Goal: Task Accomplishment & Management: Manage account settings

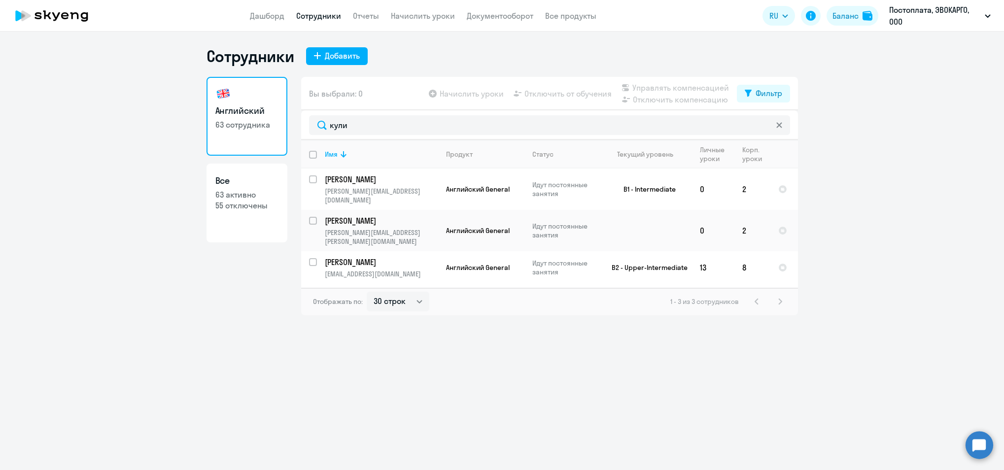
select select "30"
drag, startPoint x: 444, startPoint y: 20, endPoint x: 391, endPoint y: 45, distance: 59.1
click at [444, 20] on link "Начислить уроки" at bounding box center [423, 16] width 64 height 10
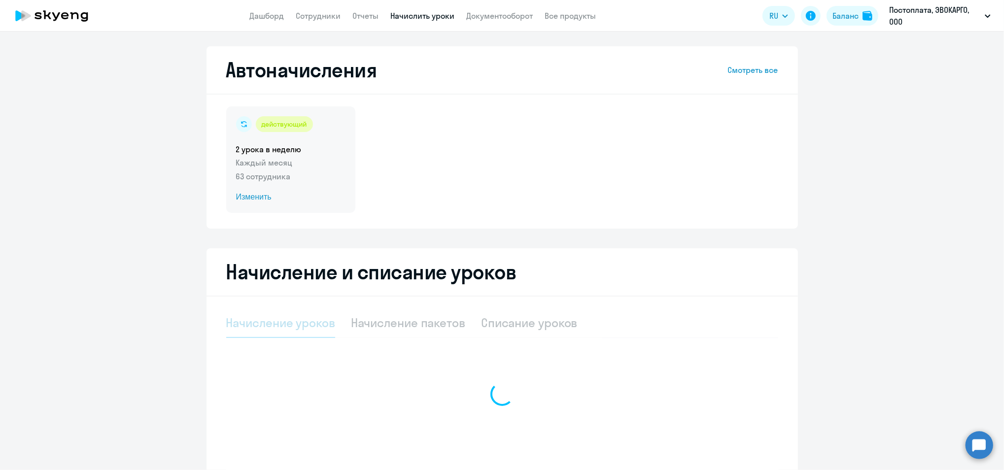
select select "10"
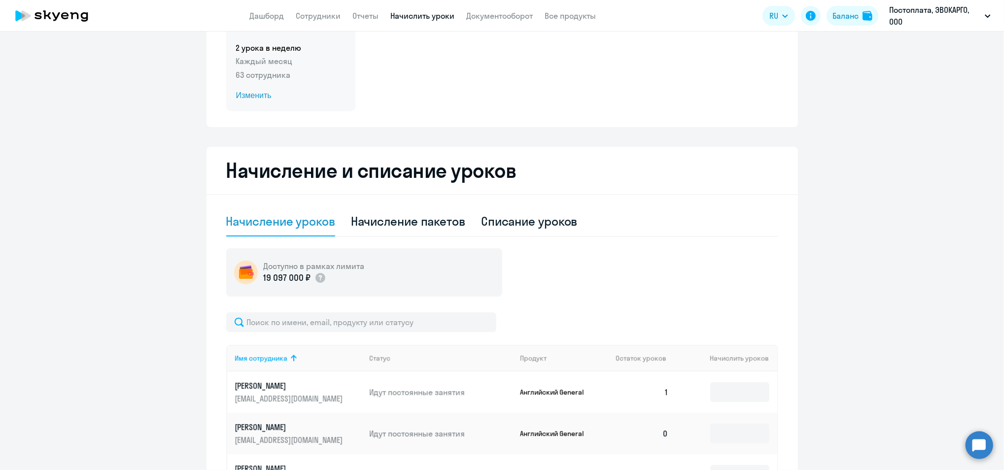
scroll to position [131, 0]
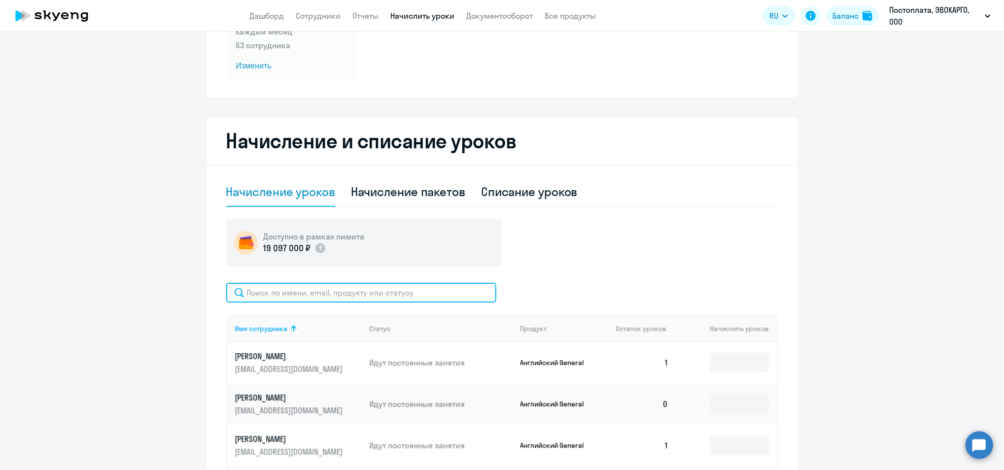
click at [345, 301] on input "text" at bounding box center [361, 293] width 270 height 20
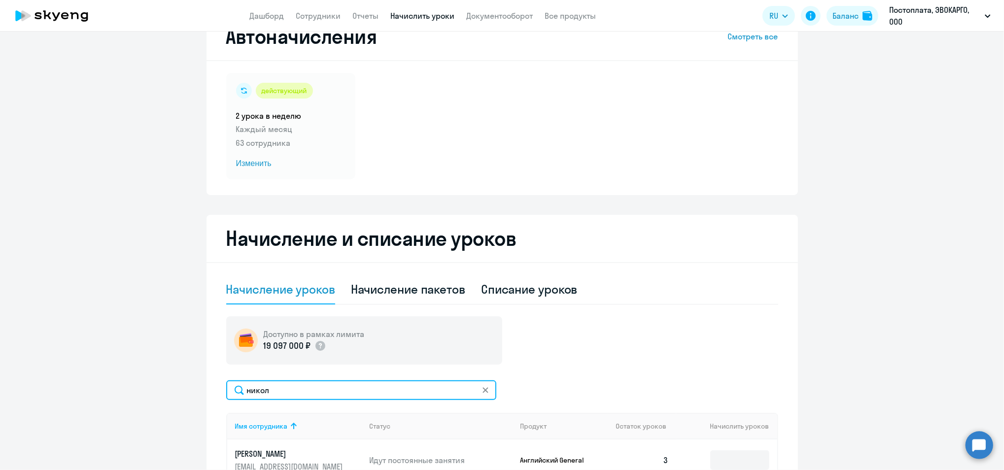
scroll to position [0, 0]
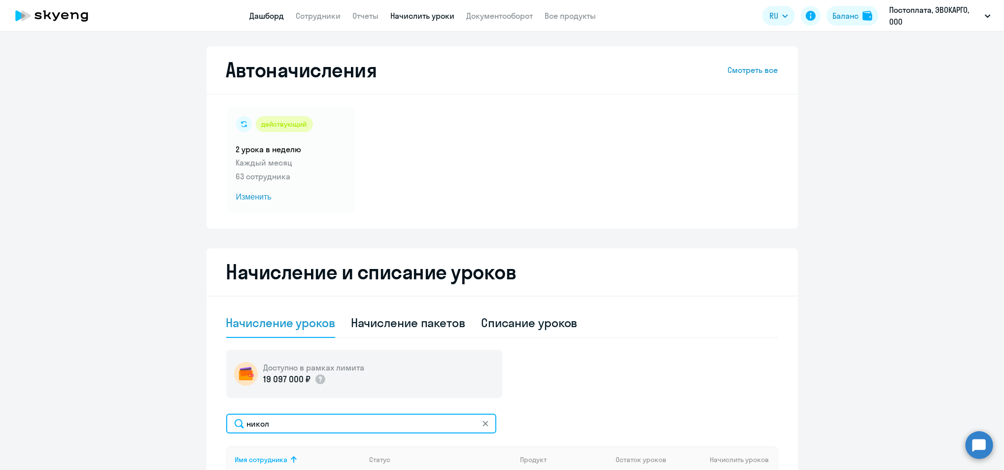
type input "никол"
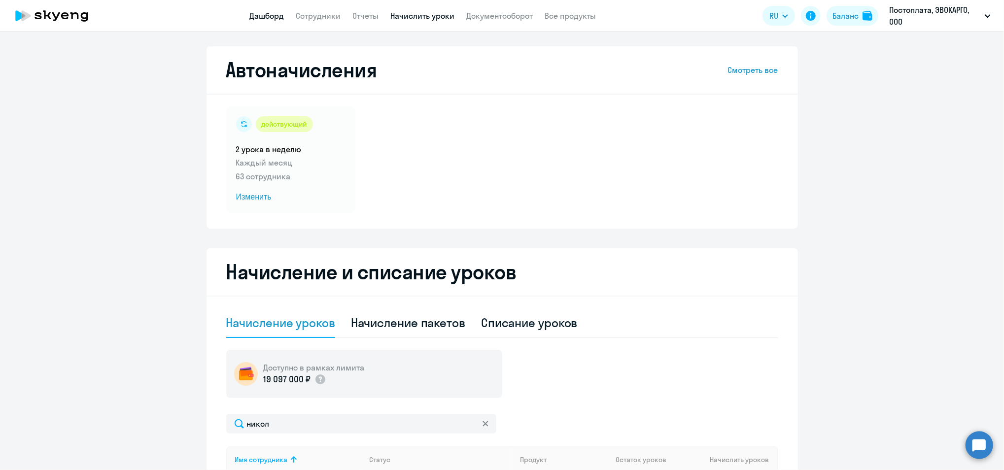
click at [266, 20] on link "Дашборд" at bounding box center [267, 16] width 34 height 10
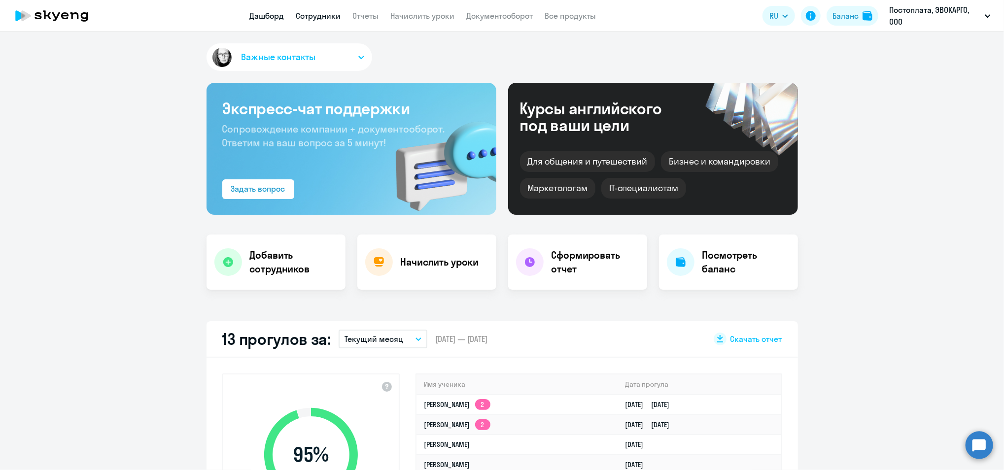
click at [311, 16] on link "Сотрудники" at bounding box center [318, 16] width 45 height 10
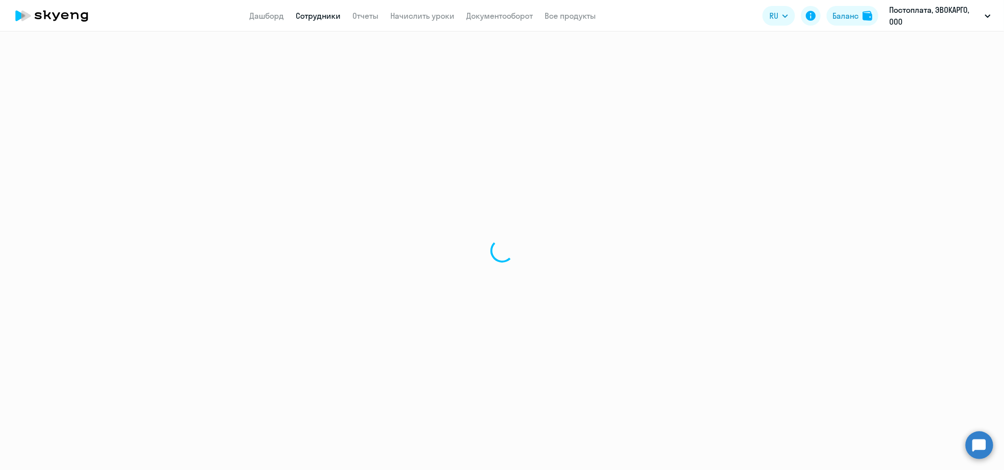
select select "30"
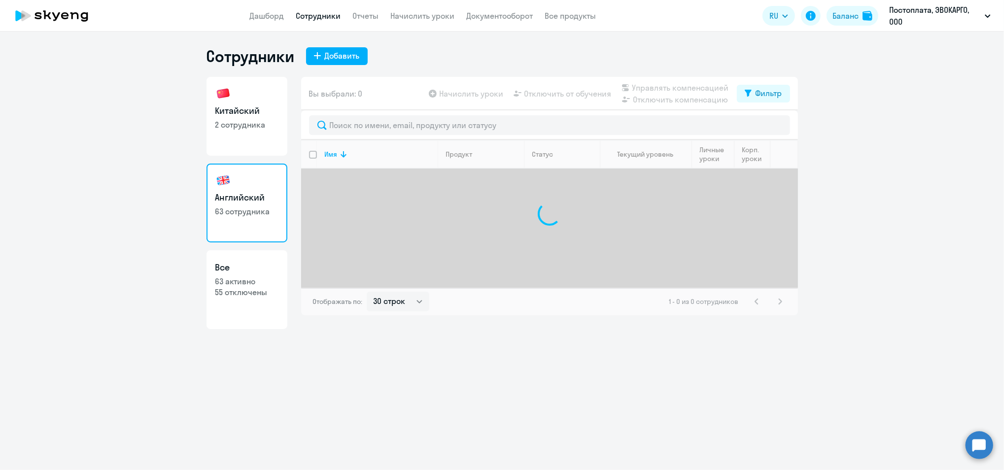
click at [408, 24] on app-header "Дашборд Сотрудники Отчеты Начислить уроки Документооборот Все продукты Дашборд …" at bounding box center [502, 16] width 1004 height 32
click at [401, 18] on link "Начислить уроки" at bounding box center [423, 16] width 64 height 10
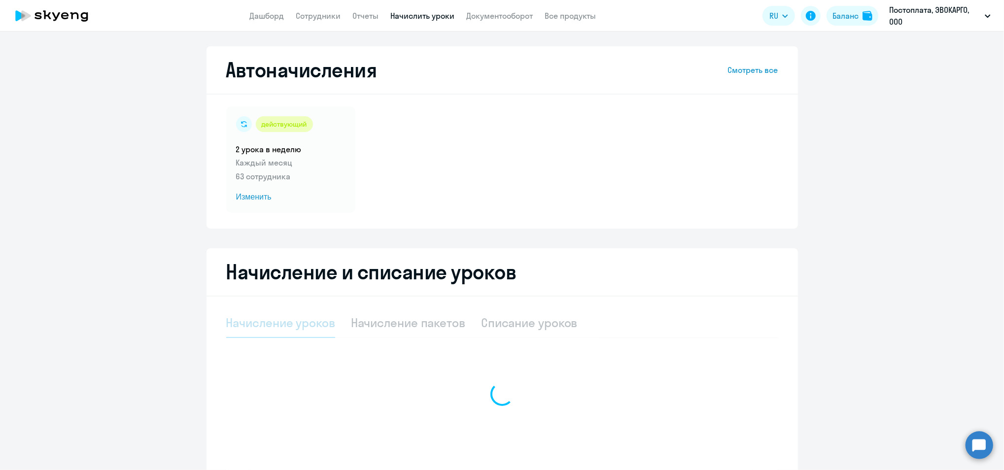
select select "10"
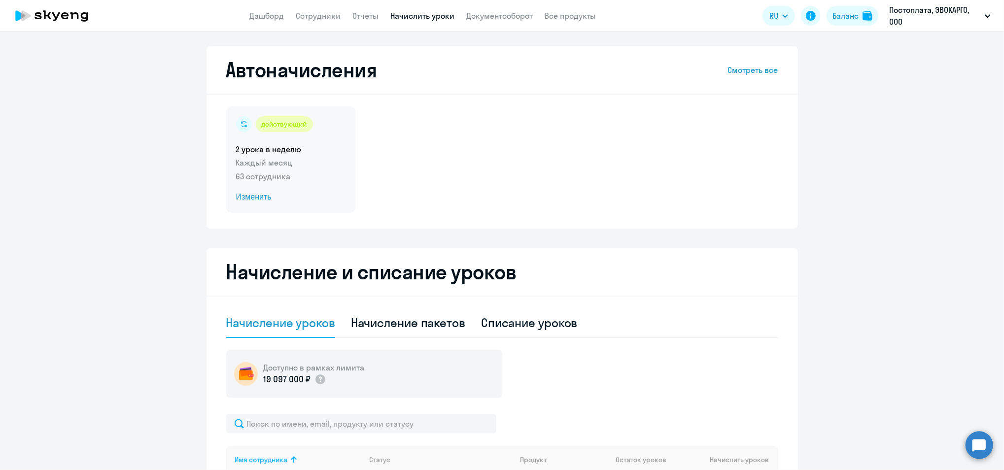
click at [300, 162] on p "Каждый месяц" at bounding box center [290, 163] width 109 height 12
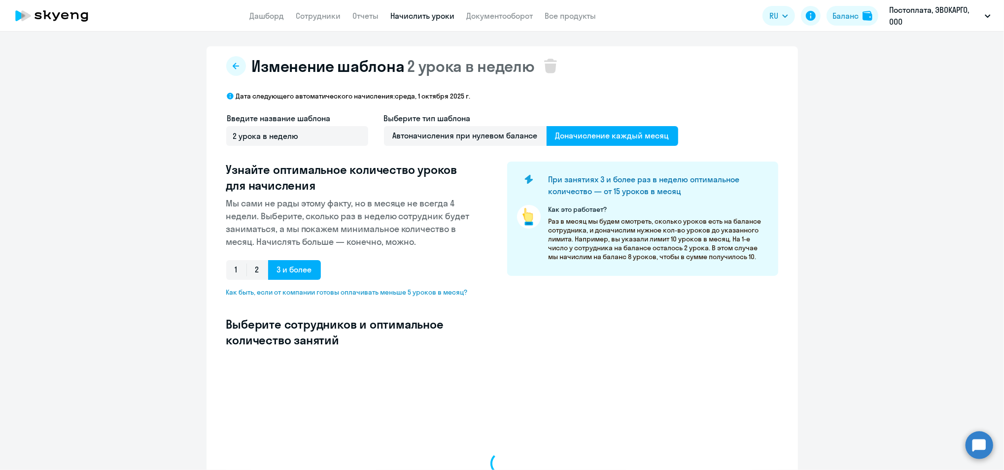
select select "10"
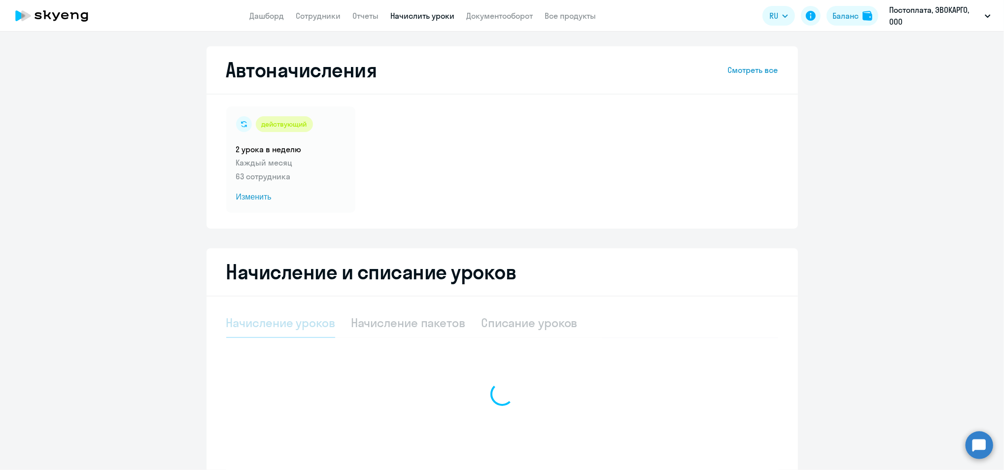
select select "10"
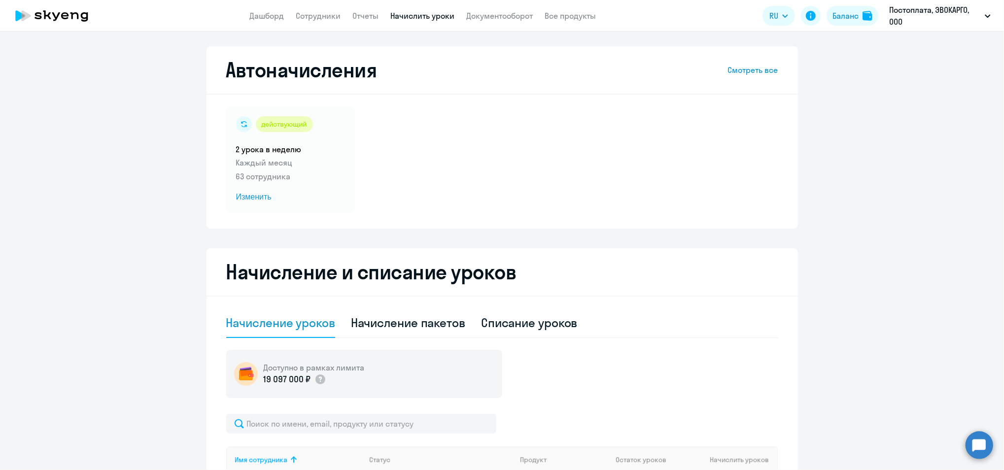
click at [741, 75] on link "Смотреть все" at bounding box center [753, 70] width 50 height 12
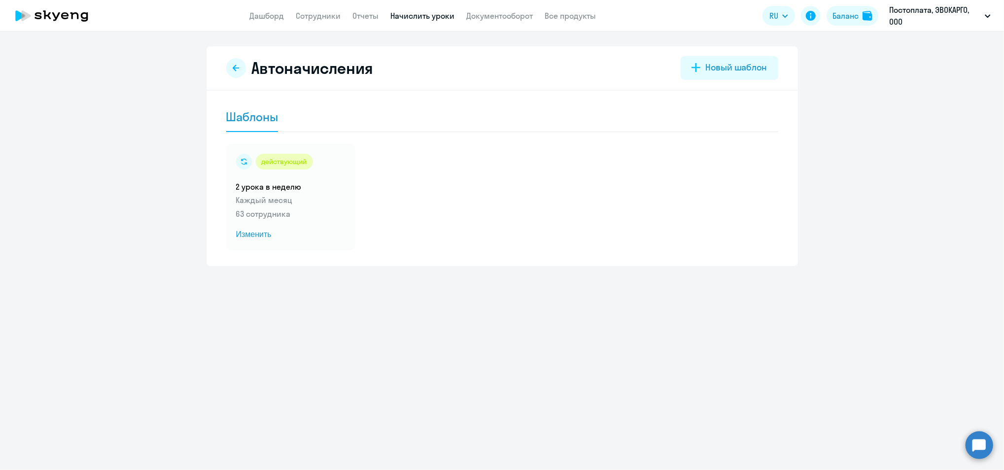
click at [250, 116] on div "Шаблоны" at bounding box center [252, 117] width 52 height 16
click at [237, 66] on icon at bounding box center [236, 68] width 8 height 8
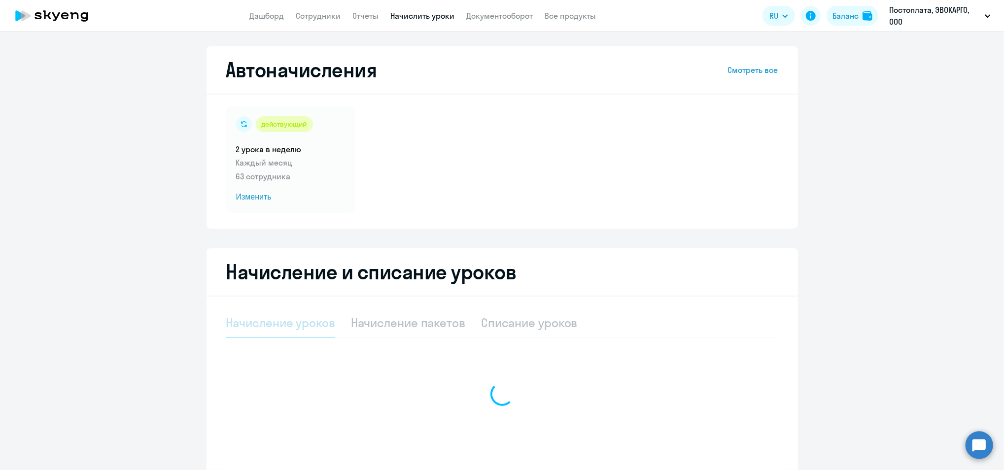
select select "10"
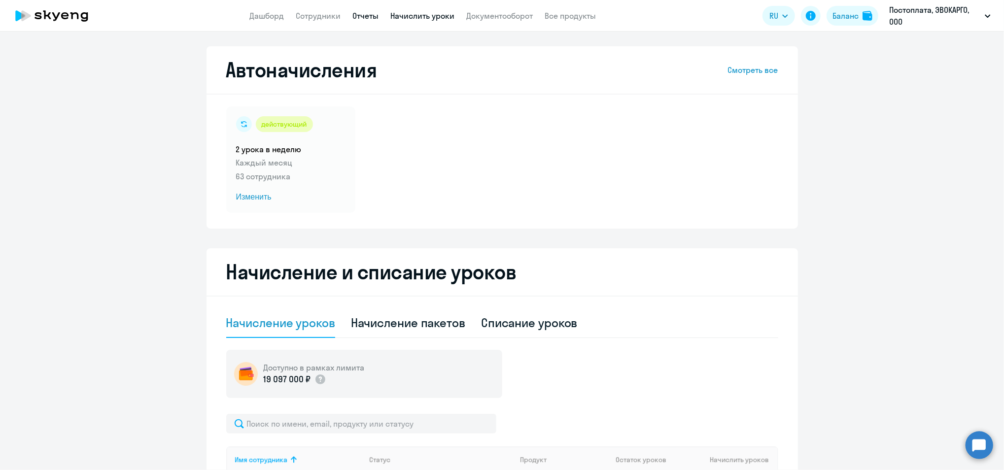
click at [359, 14] on link "Отчеты" at bounding box center [366, 16] width 26 height 10
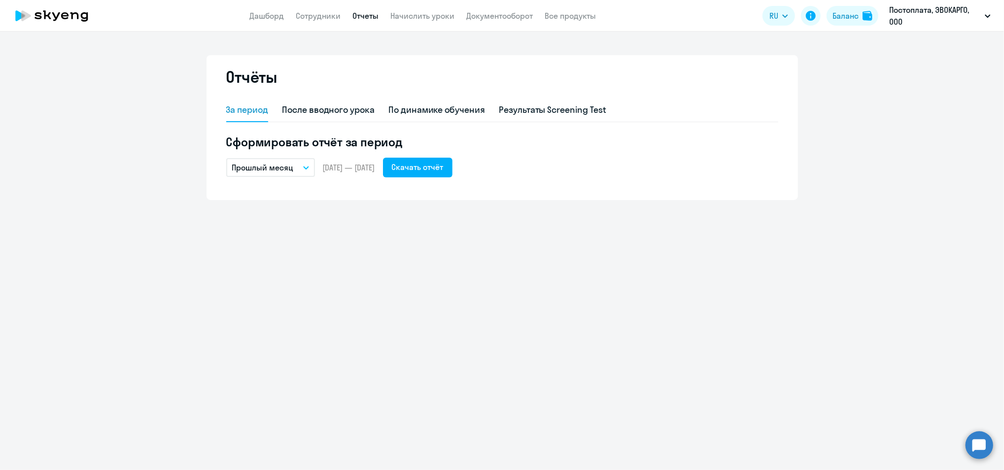
click at [299, 3] on app-header "Дашборд Сотрудники Отчеты Начислить уроки Документооборот Все продукты Дашборд …" at bounding box center [502, 16] width 1004 height 32
click at [298, 17] on link "Сотрудники" at bounding box center [318, 16] width 45 height 10
select select "30"
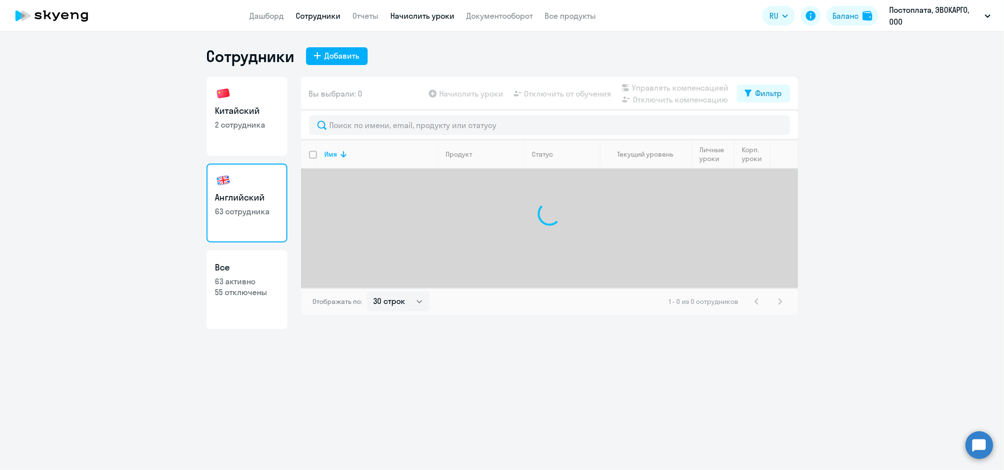
click at [444, 13] on link "Начислить уроки" at bounding box center [423, 16] width 64 height 10
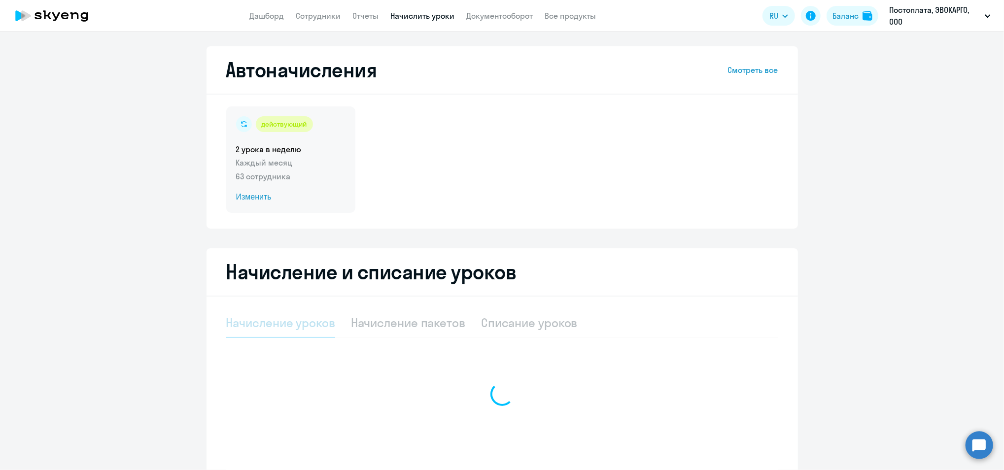
click at [259, 199] on span "Изменить" at bounding box center [290, 197] width 109 height 12
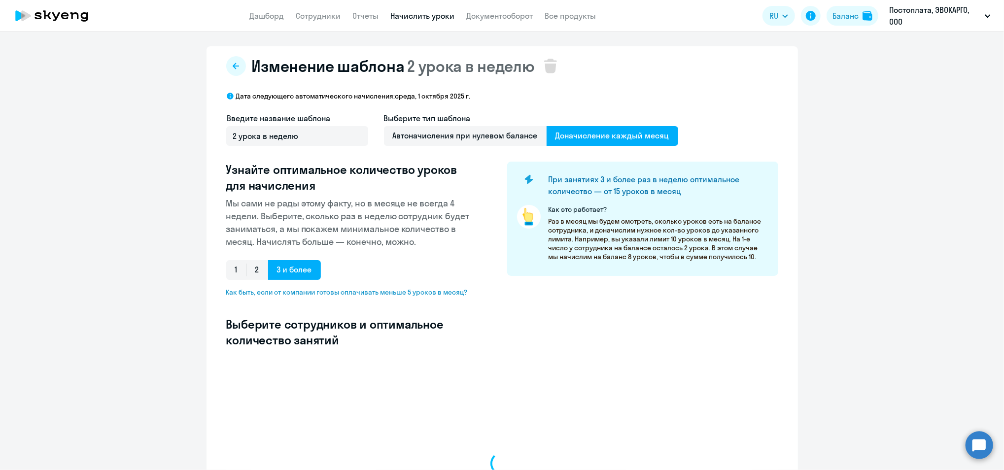
select select "10"
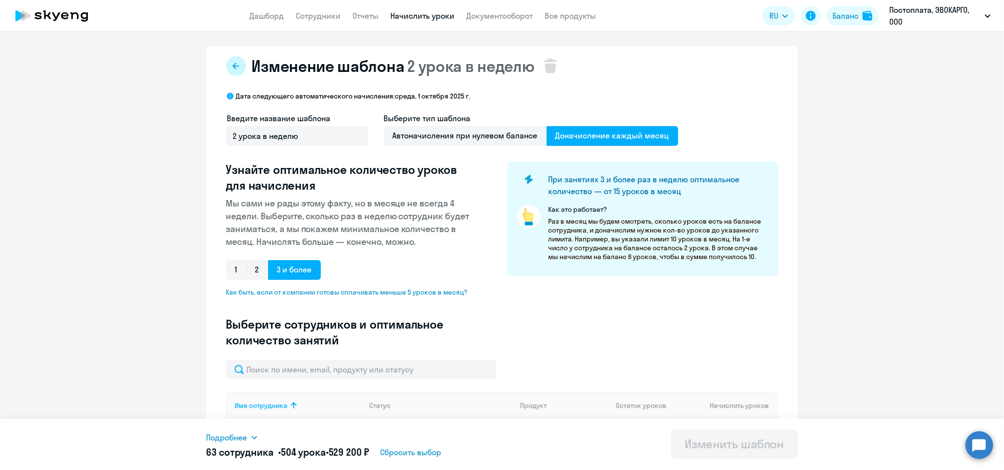
click at [232, 62] on icon at bounding box center [236, 66] width 8 height 8
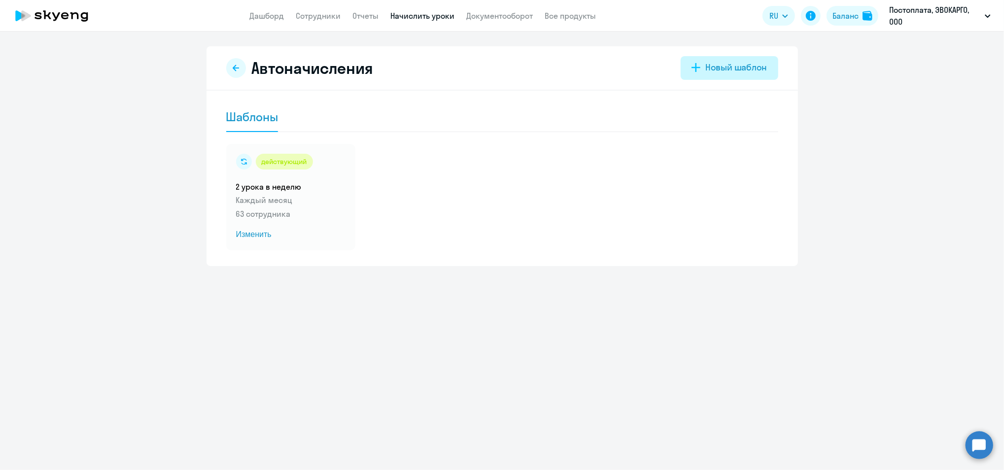
click at [705, 68] on button "Новый шаблон" at bounding box center [728, 68] width 97 height 24
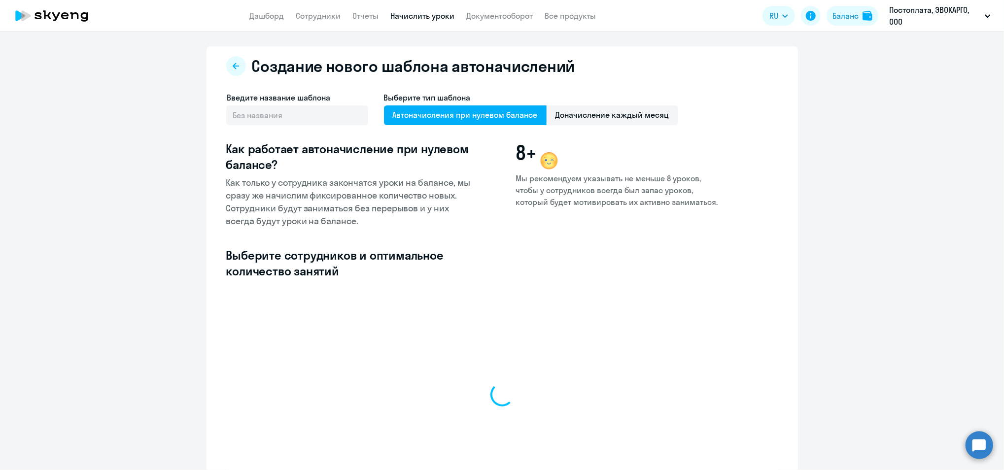
select select "10"
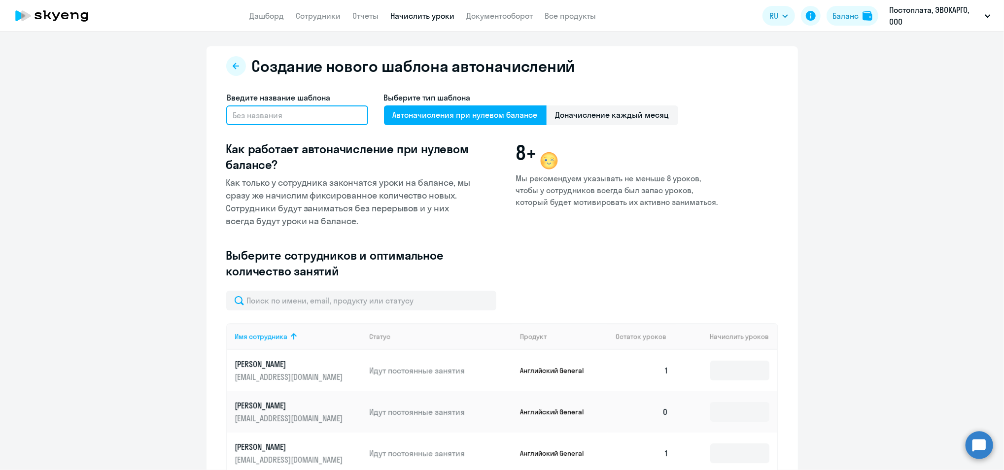
click at [310, 108] on input "text" at bounding box center [297, 115] width 142 height 20
type input "Китайский"
click at [582, 106] on span "Доначисление каждый месяц" at bounding box center [612, 115] width 132 height 20
click at [0, 0] on input "Доначисление каждый месяц" at bounding box center [0, 0] width 0 height 0
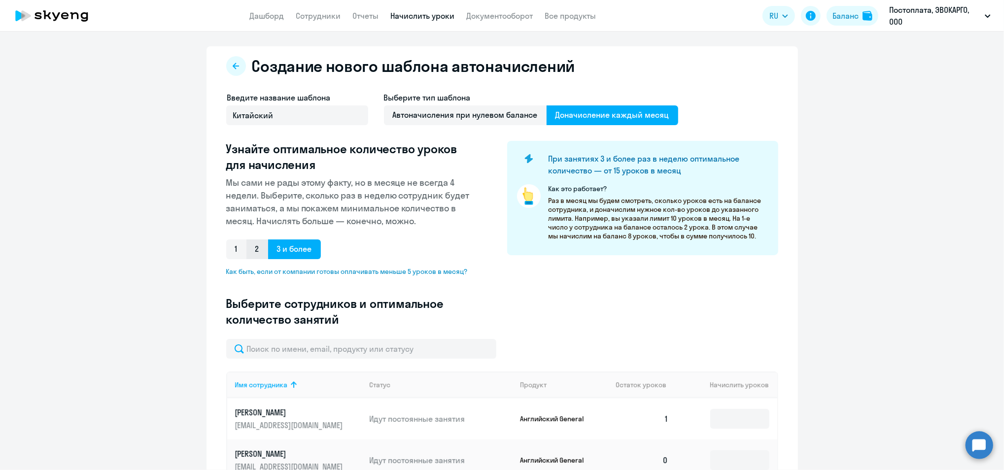
click at [246, 247] on span "2" at bounding box center [257, 249] width 22 height 20
click at [0, 0] on input "2" at bounding box center [0, 0] width 0 height 0
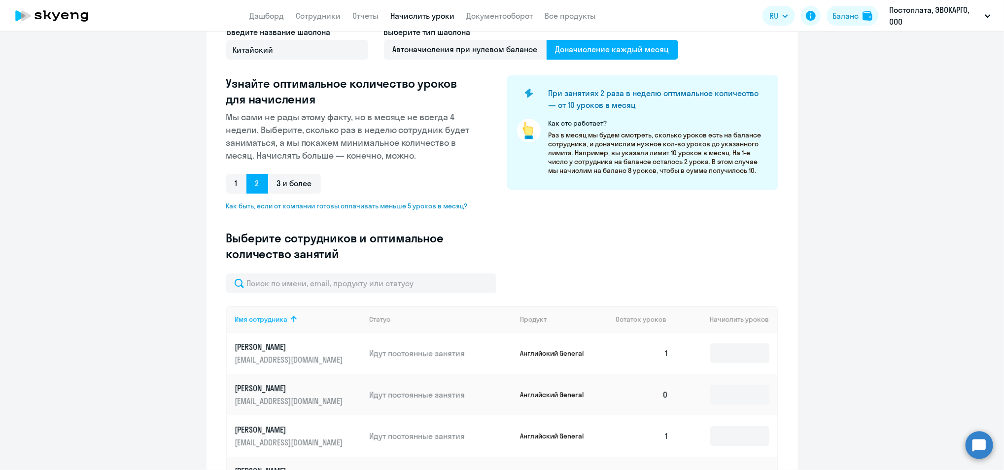
click at [380, 285] on input "text" at bounding box center [361, 283] width 270 height 20
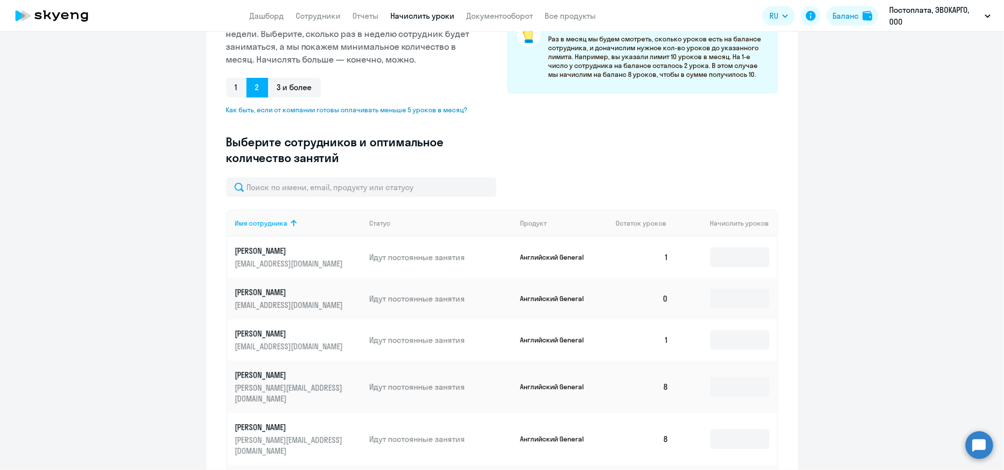
click at [573, 140] on div "Введите название шаблона Китайский Выберите тип шаблона Автоначисления при нуле…" at bounding box center [502, 53] width 552 height 247
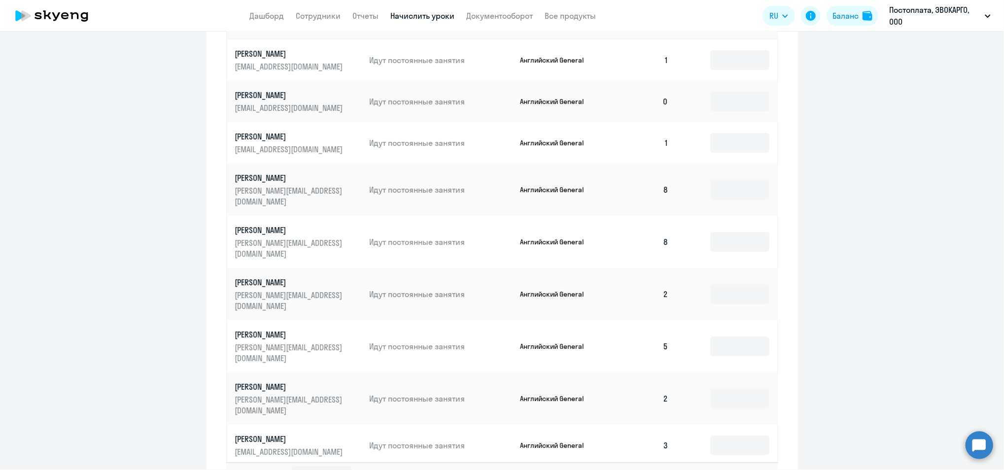
scroll to position [424, 0]
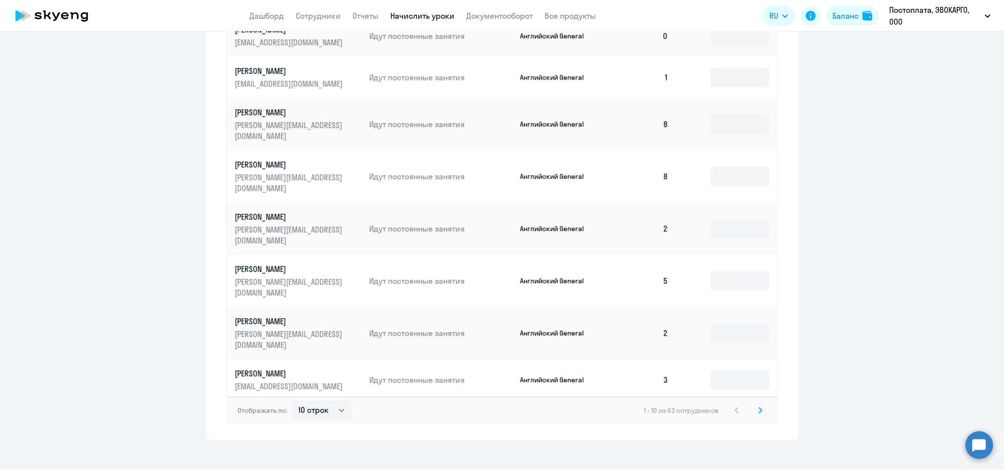
click at [757, 404] on svg-icon at bounding box center [760, 410] width 12 height 12
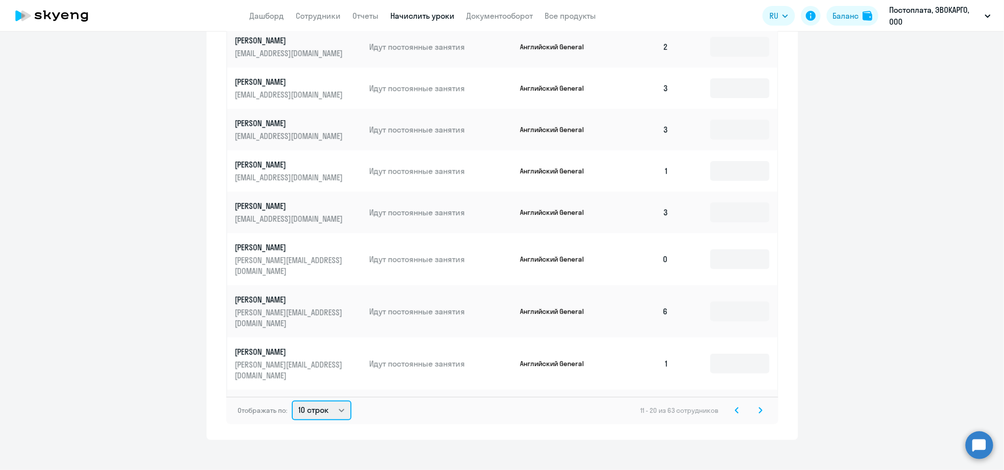
click at [318, 401] on select "10 строк 30 строк 50 строк" at bounding box center [322, 411] width 60 height 20
select select "50"
click at [292, 401] on select "10 строк 30 строк 50 строк" at bounding box center [322, 411] width 60 height 20
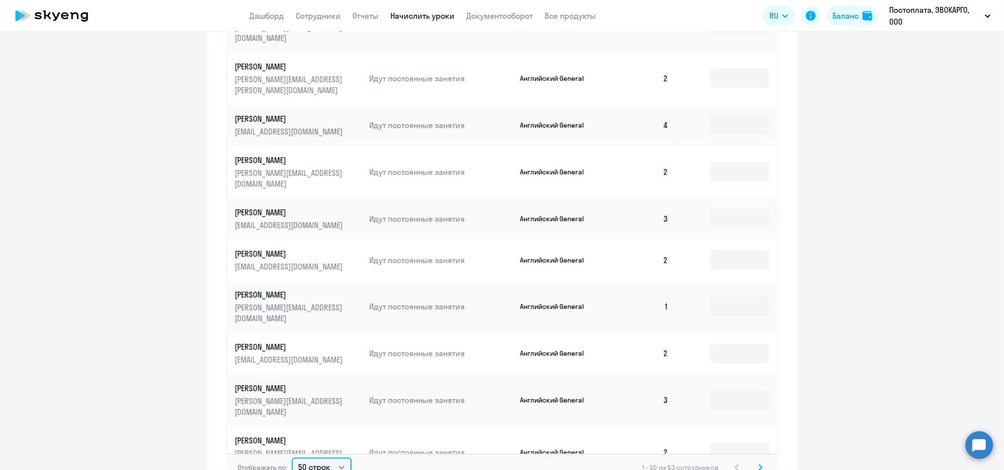
scroll to position [1646, 0]
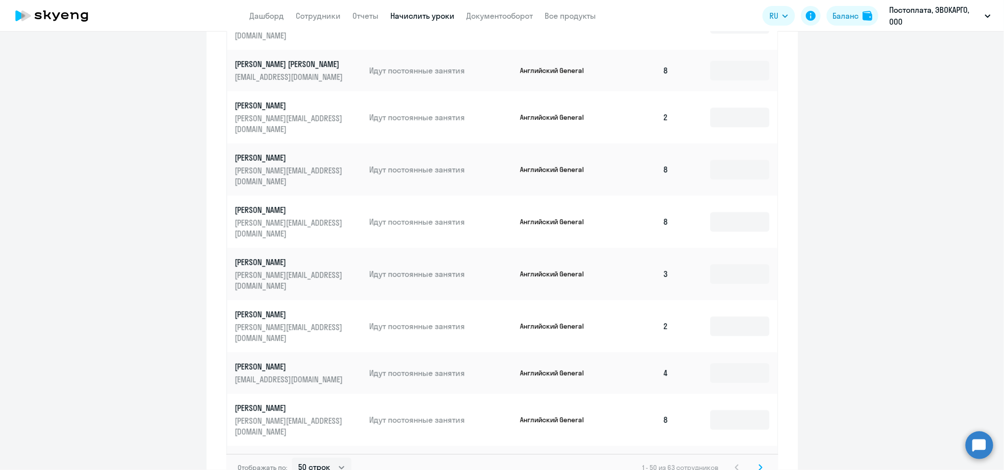
click at [759, 466] on icon at bounding box center [760, 467] width 3 height 5
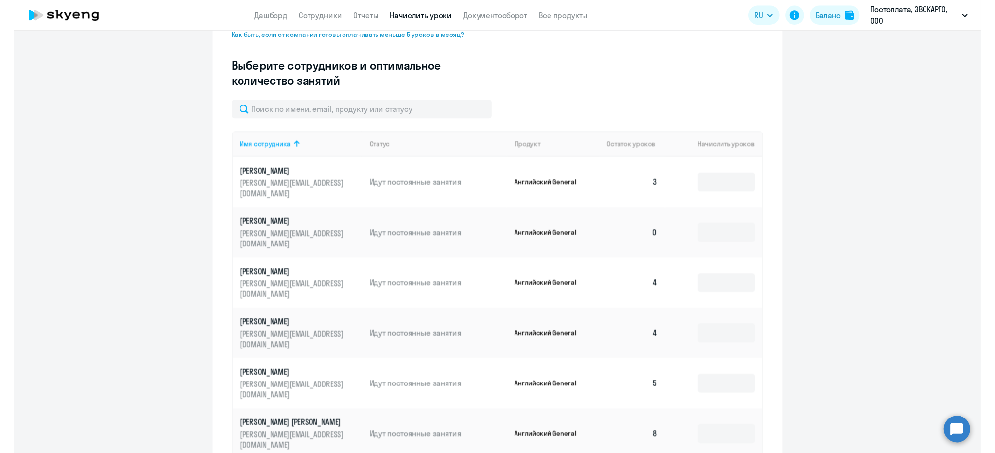
scroll to position [0, 0]
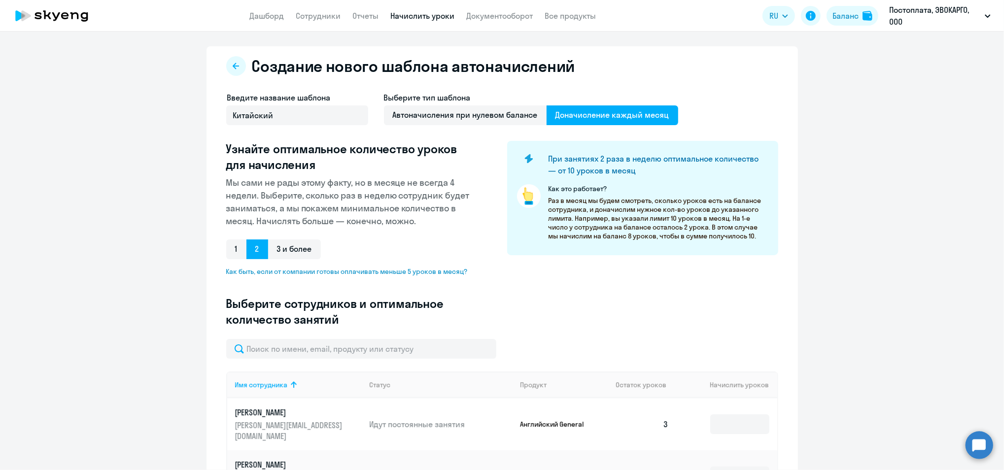
click at [314, 21] on app-menu-item-link "Сотрудники" at bounding box center [318, 16] width 45 height 12
click at [313, 12] on link "Сотрудники" at bounding box center [318, 16] width 45 height 10
select select "30"
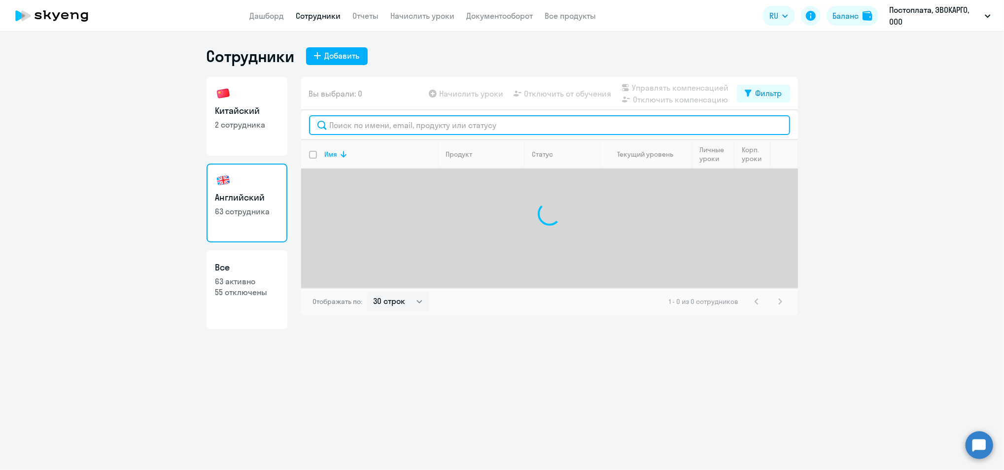
click at [399, 123] on input "text" at bounding box center [549, 125] width 481 height 20
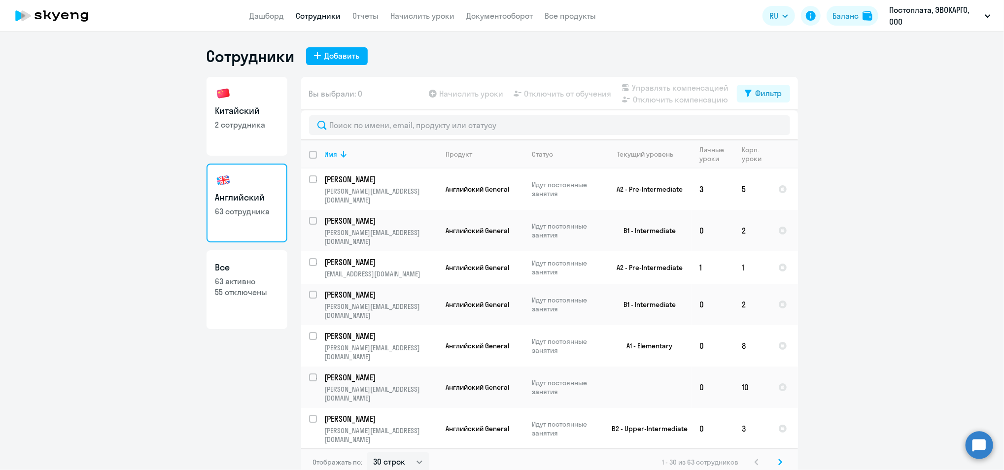
click at [226, 115] on h3 "Китайский" at bounding box center [246, 110] width 63 height 13
select select "30"
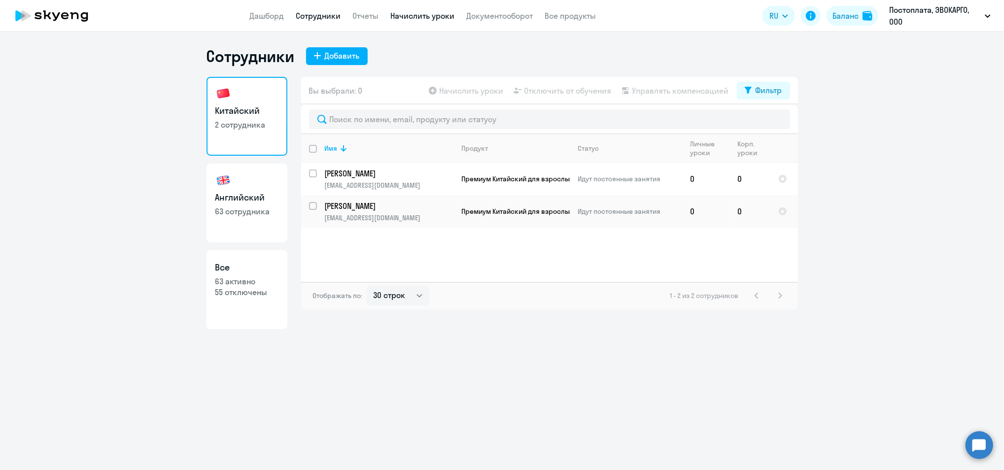
click at [426, 14] on link "Начислить уроки" at bounding box center [423, 16] width 64 height 10
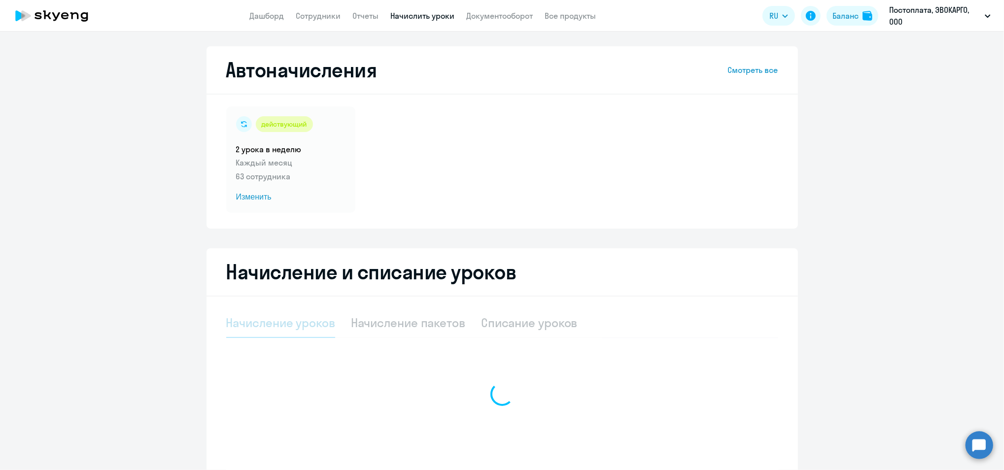
select select "10"
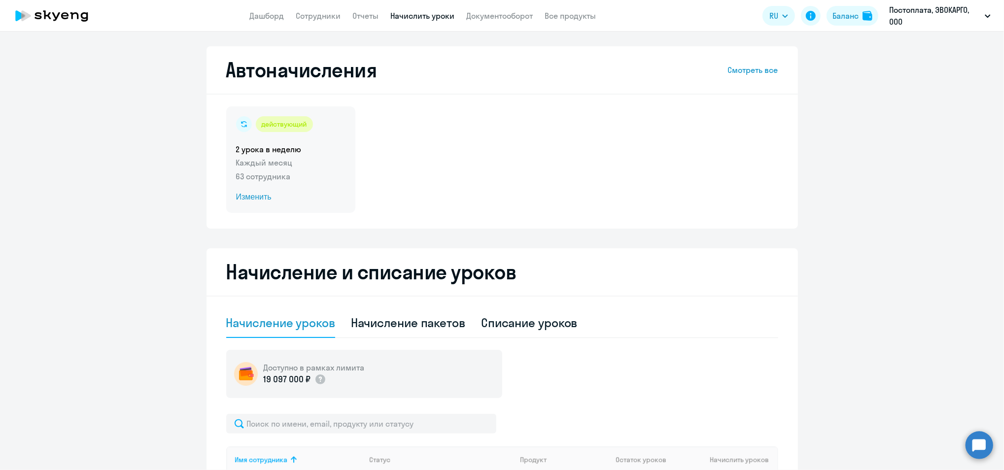
click at [249, 195] on span "Изменить" at bounding box center [290, 197] width 109 height 12
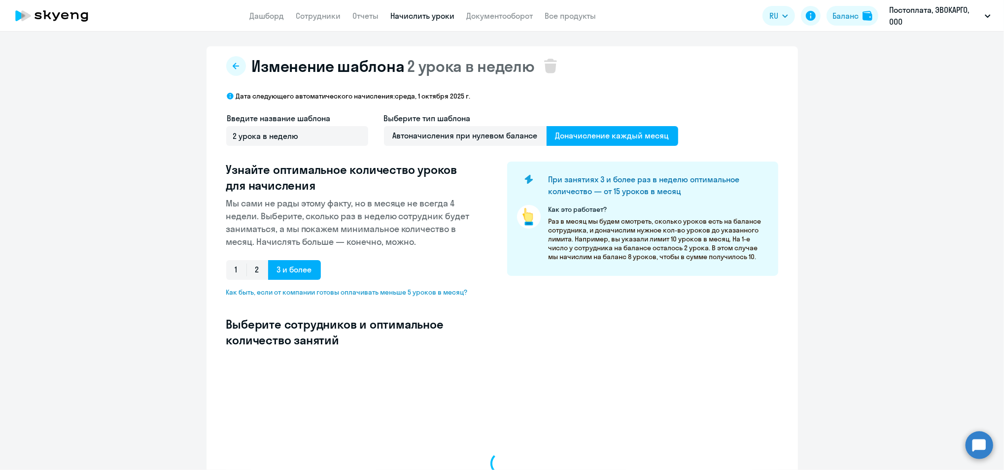
select select "10"
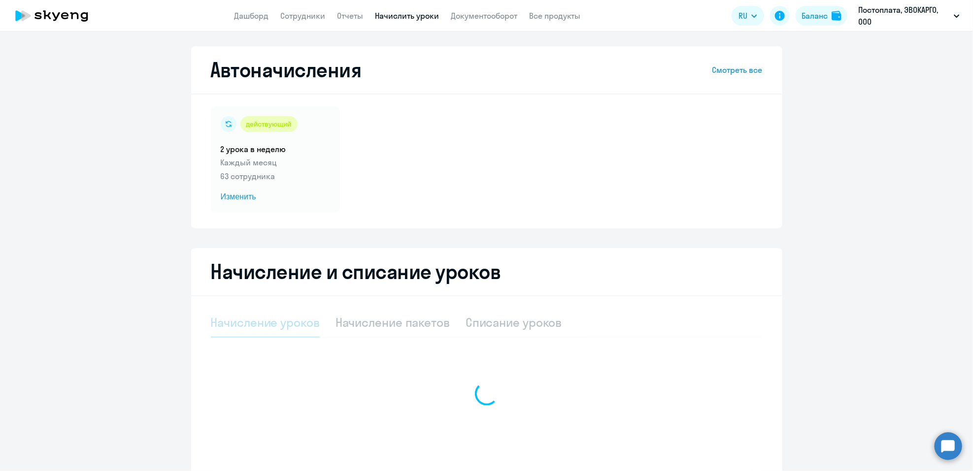
select select "10"
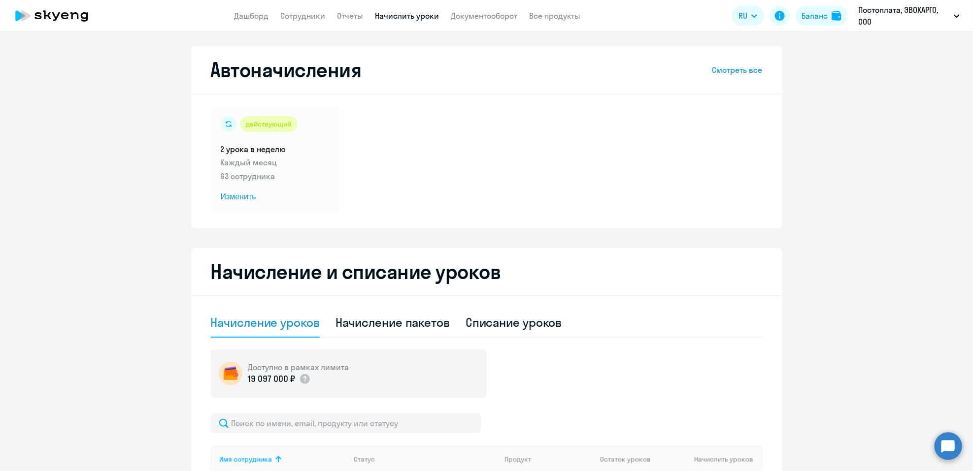
click at [416, 16] on link "Начислить уроки" at bounding box center [407, 16] width 64 height 10
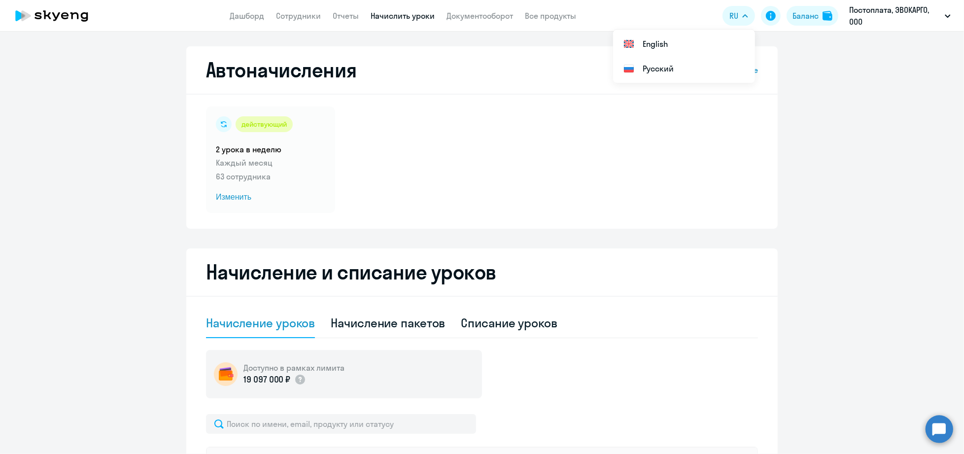
drag, startPoint x: 868, startPoint y: 83, endPoint x: 756, endPoint y: 84, distance: 111.4
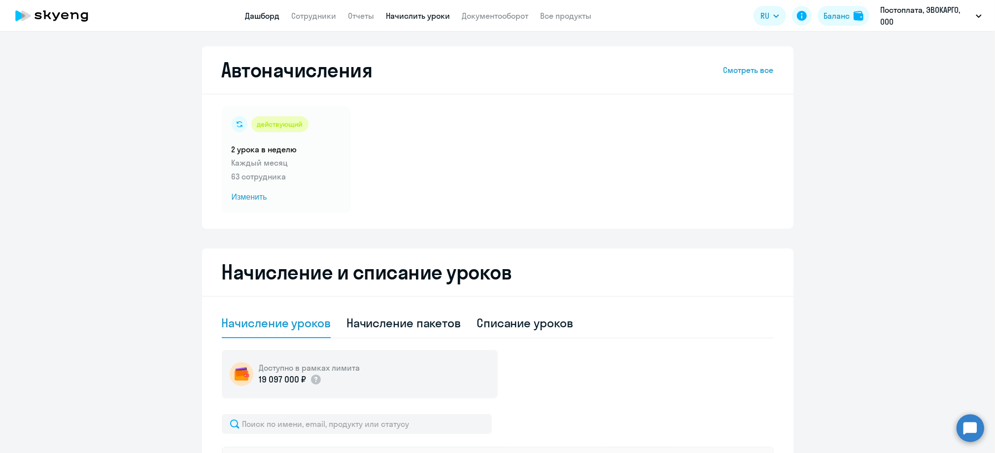
click at [248, 16] on link "Дашборд" at bounding box center [262, 16] width 34 height 10
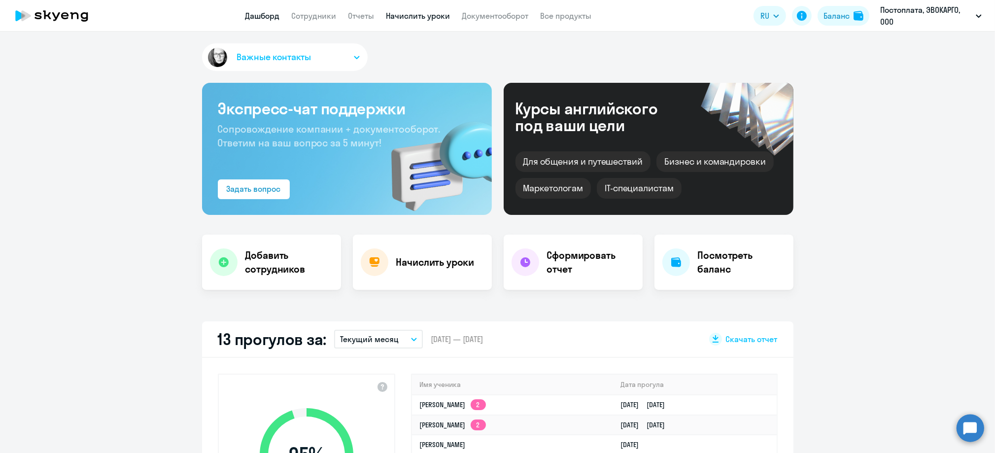
click at [411, 13] on link "Начислить уроки" at bounding box center [418, 16] width 64 height 10
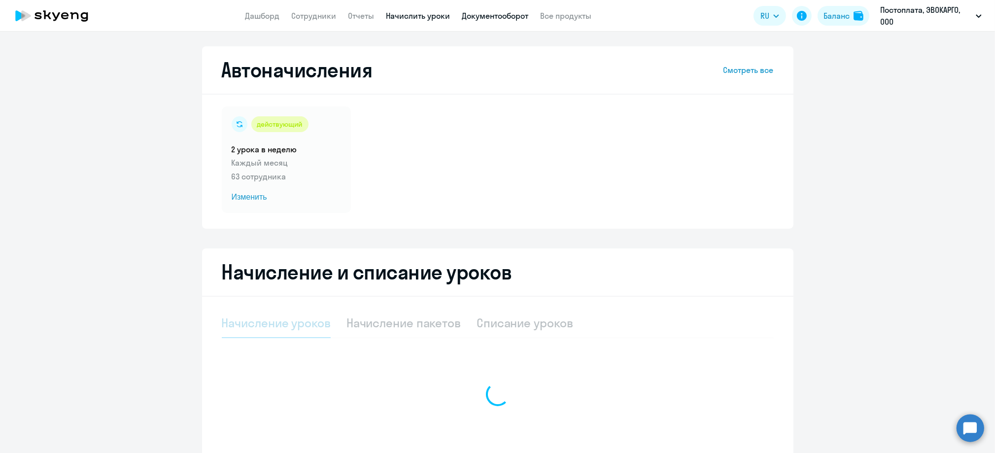
click at [510, 14] on link "Документооборот" at bounding box center [495, 16] width 67 height 10
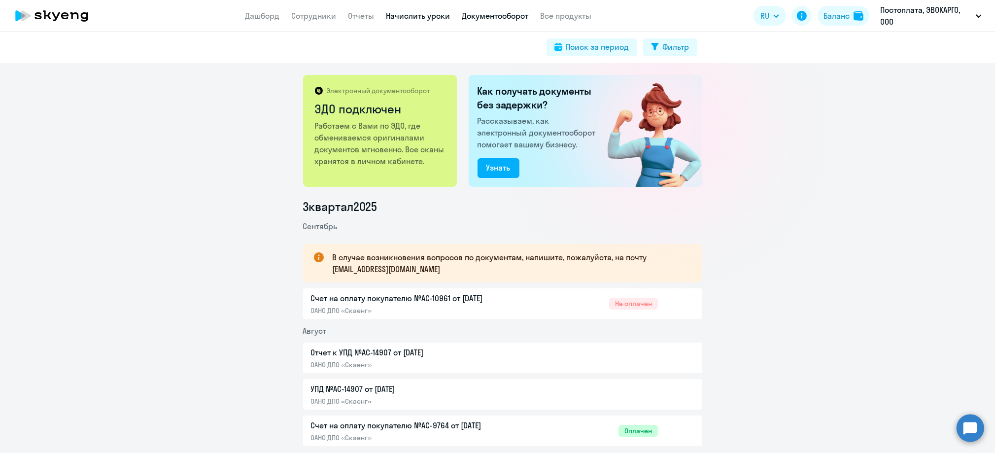
click at [427, 11] on link "Начислить уроки" at bounding box center [418, 16] width 64 height 10
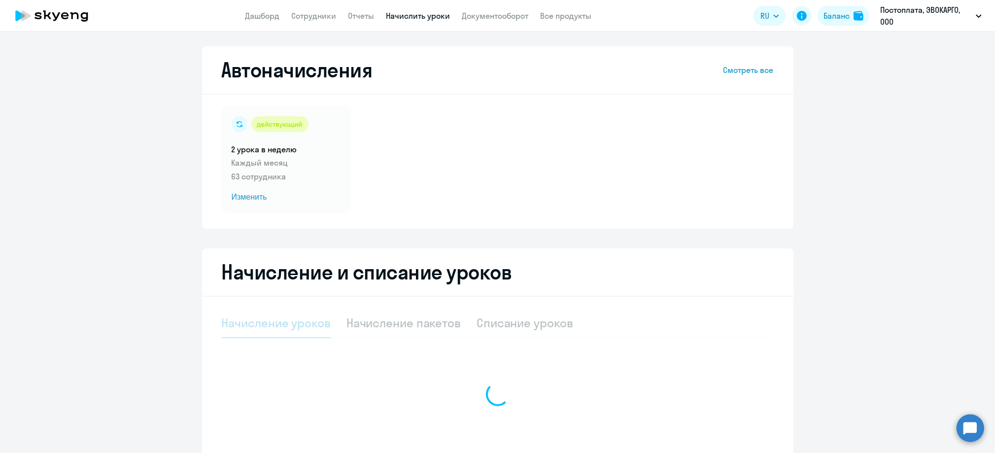
select select "10"
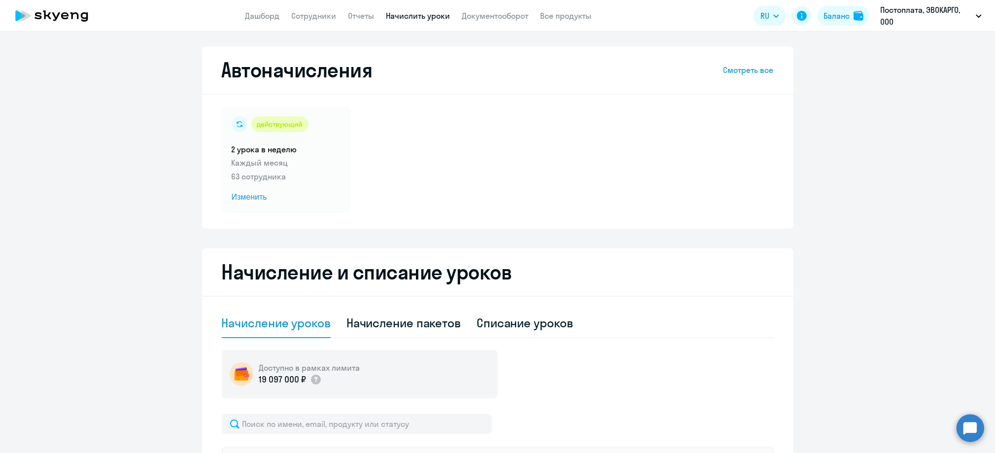
click at [766, 63] on div "Автоначисления Смотреть все" at bounding box center [498, 70] width 552 height 24
click at [761, 67] on link "Смотреть все" at bounding box center [748, 70] width 50 height 12
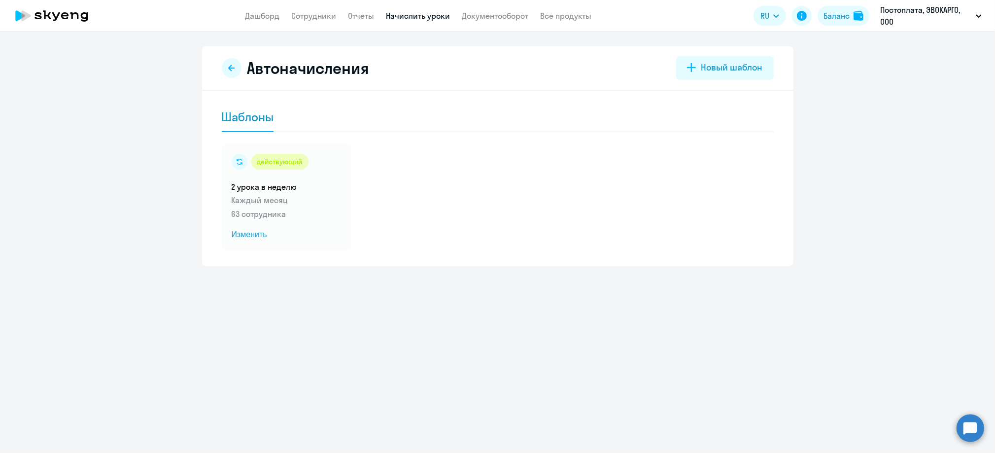
click at [761, 67] on div "Новый шаблон" at bounding box center [732, 67] width 62 height 13
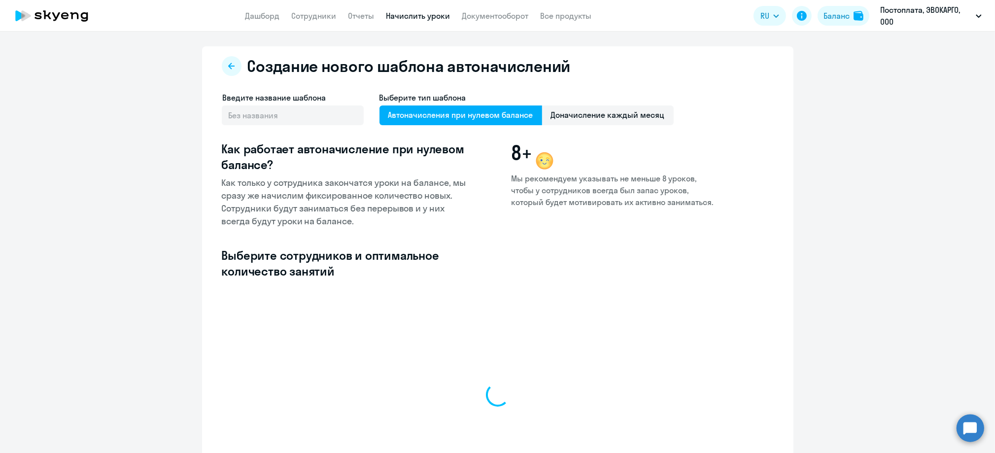
select select "10"
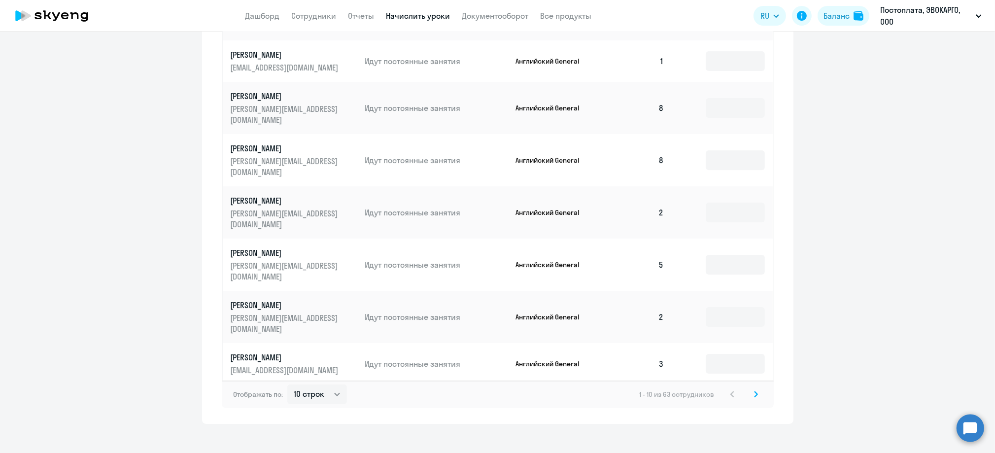
scroll to position [393, 0]
click at [750, 387] on svg-icon at bounding box center [756, 393] width 12 height 12
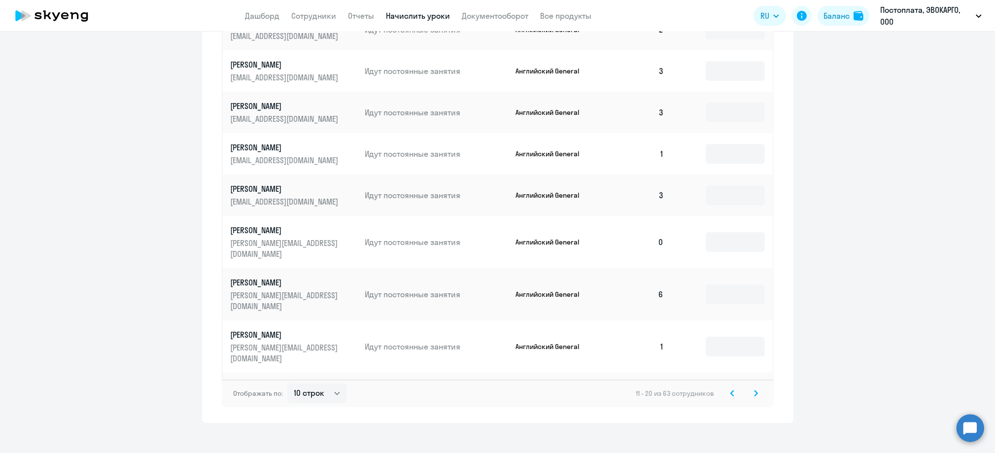
click at [752, 387] on svg-icon at bounding box center [756, 393] width 12 height 12
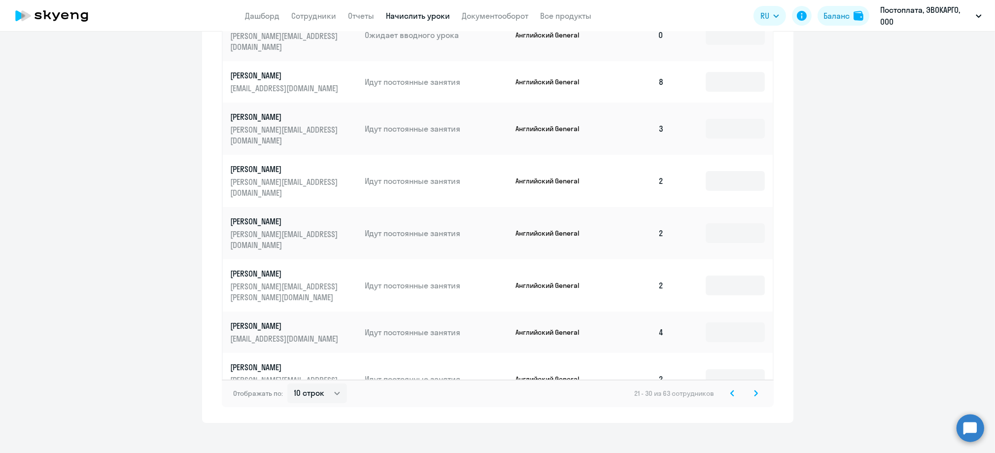
click at [755, 383] on div "Отображать по: 10 строк 30 строк 50 строк 21 - 30 из 63 сотрудников" at bounding box center [498, 393] width 552 height 28
click at [750, 387] on svg-icon at bounding box center [756, 393] width 12 height 12
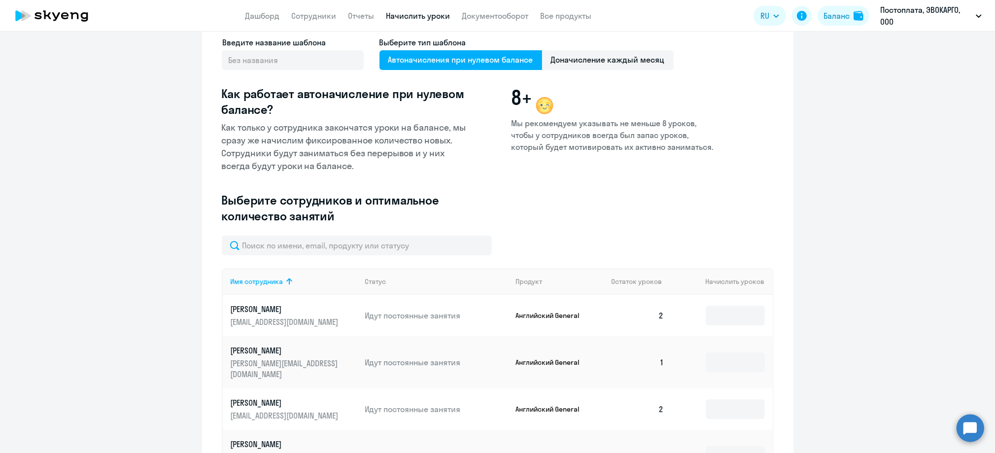
scroll to position [0, 0]
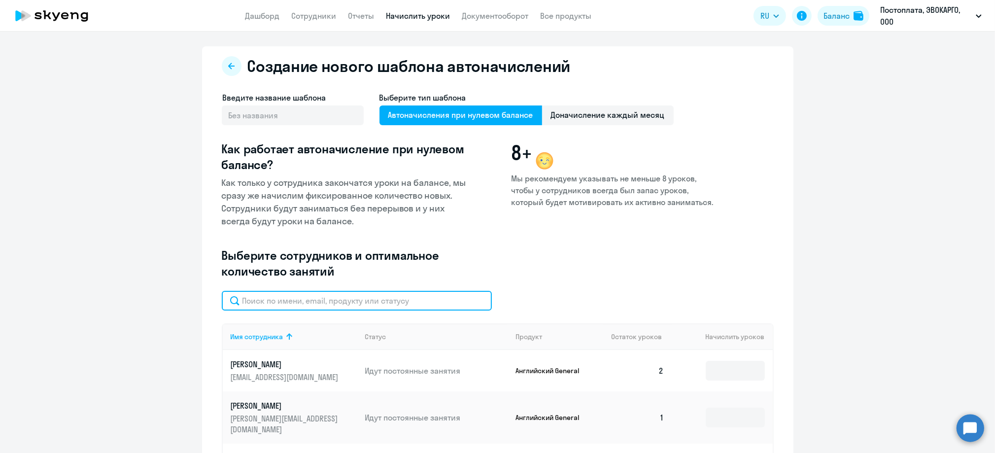
click at [316, 300] on input "text" at bounding box center [357, 301] width 270 height 20
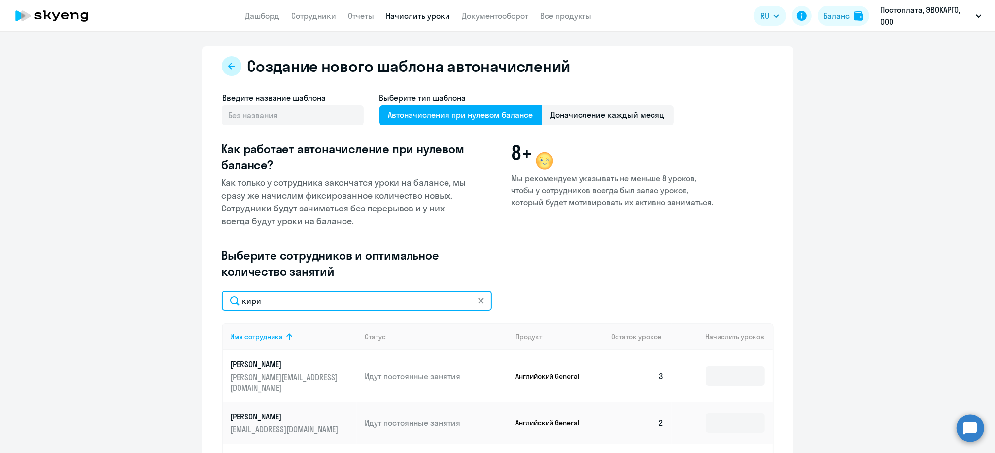
type input "кири"
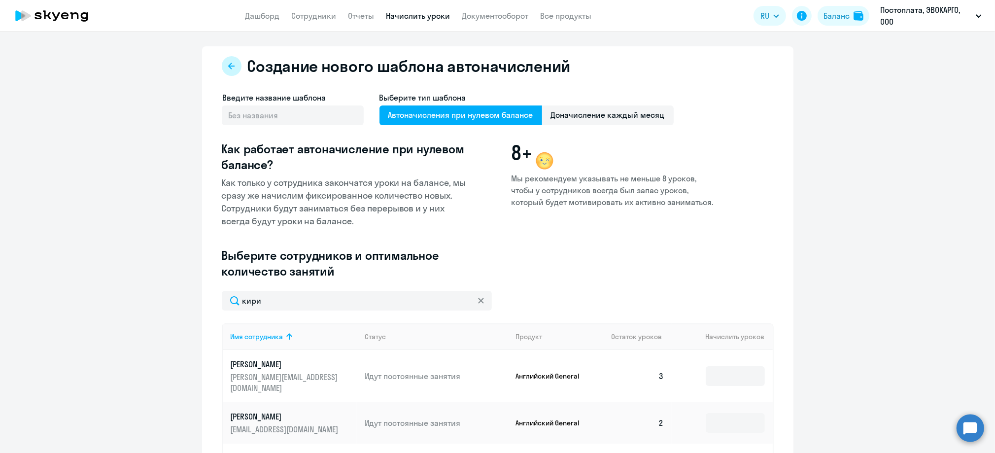
click at [222, 64] on button at bounding box center [232, 66] width 20 height 20
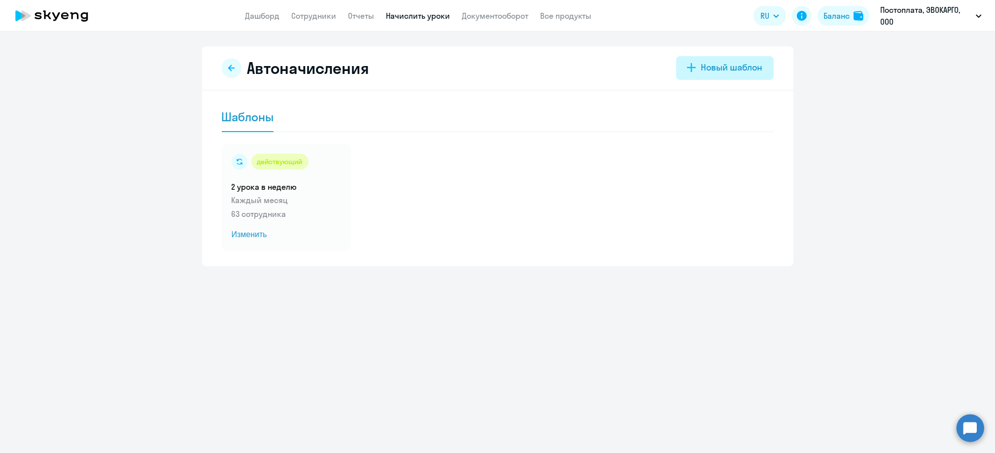
drag, startPoint x: 719, startPoint y: 49, endPoint x: 719, endPoint y: 62, distance: 12.3
click at [719, 50] on div "Автоначисления Новый шаблон Шаблоны действующий 2 урока в неделю Каждый месяц 6…" at bounding box center [497, 156] width 591 height 220
click at [718, 68] on div "Новый шаблон" at bounding box center [732, 67] width 62 height 13
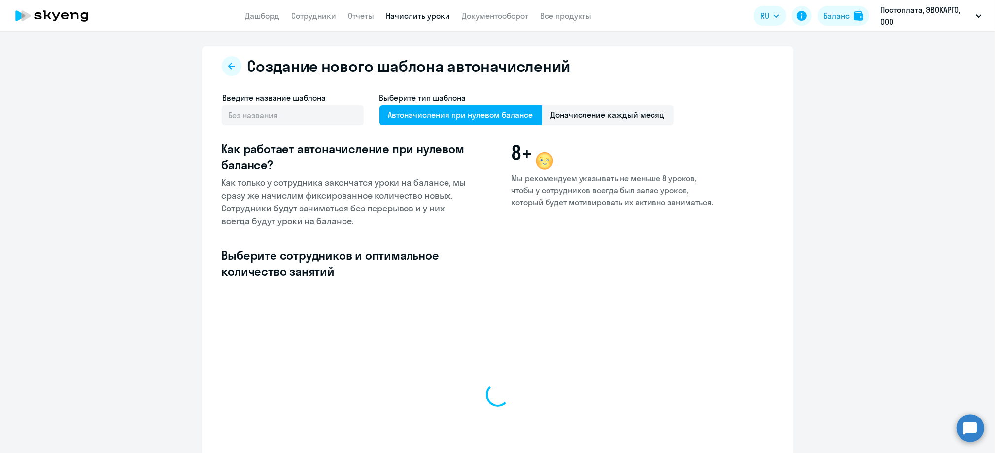
select select "10"
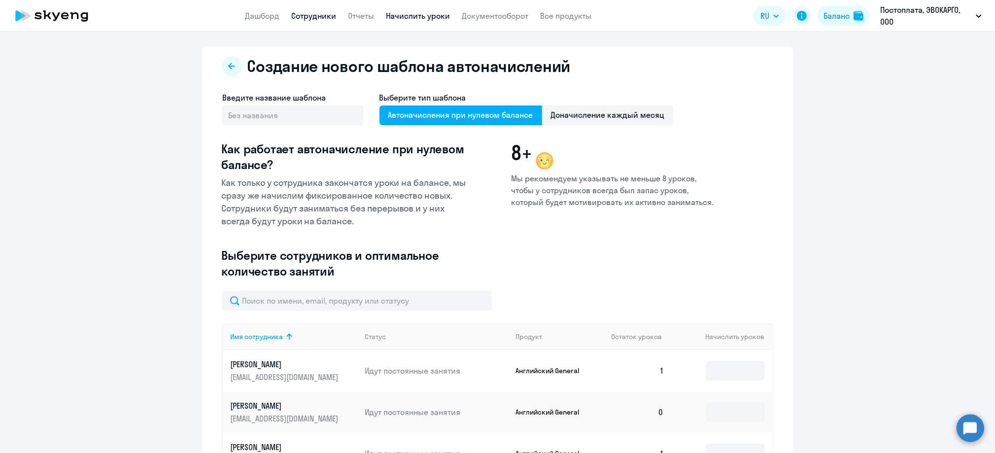
click at [304, 13] on link "Сотрудники" at bounding box center [314, 16] width 45 height 10
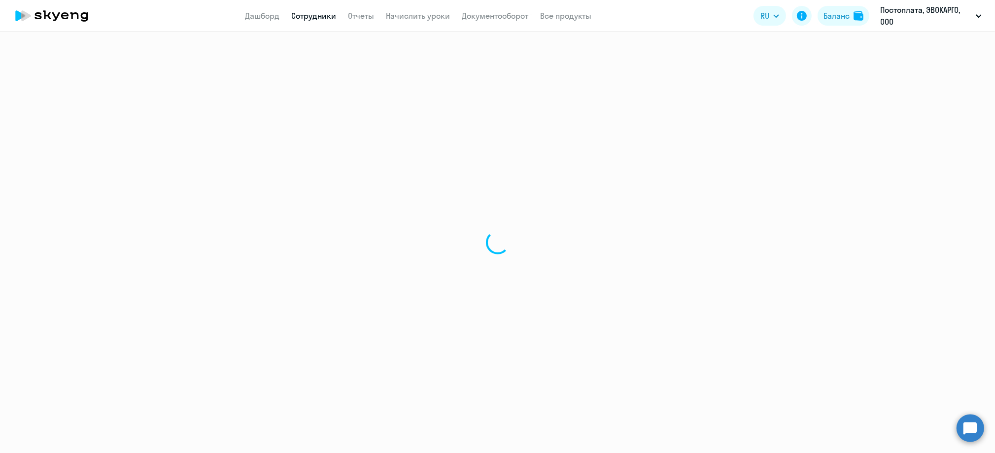
select select "30"
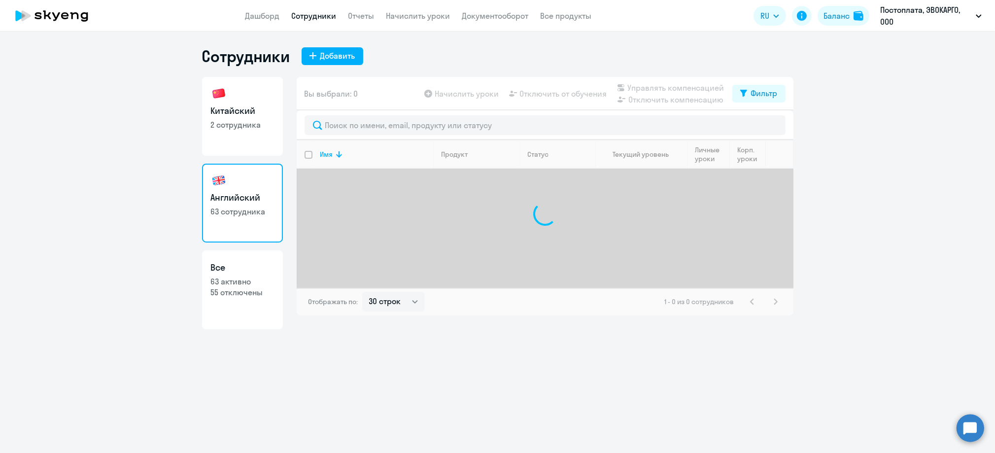
click at [245, 110] on h3 "Китайский" at bounding box center [242, 110] width 63 height 13
select select "30"
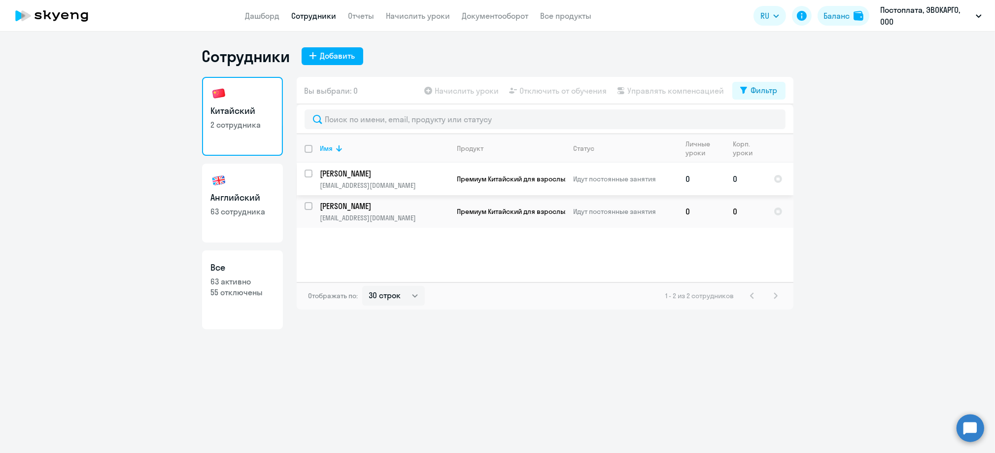
click at [686, 170] on td "0" at bounding box center [701, 179] width 47 height 33
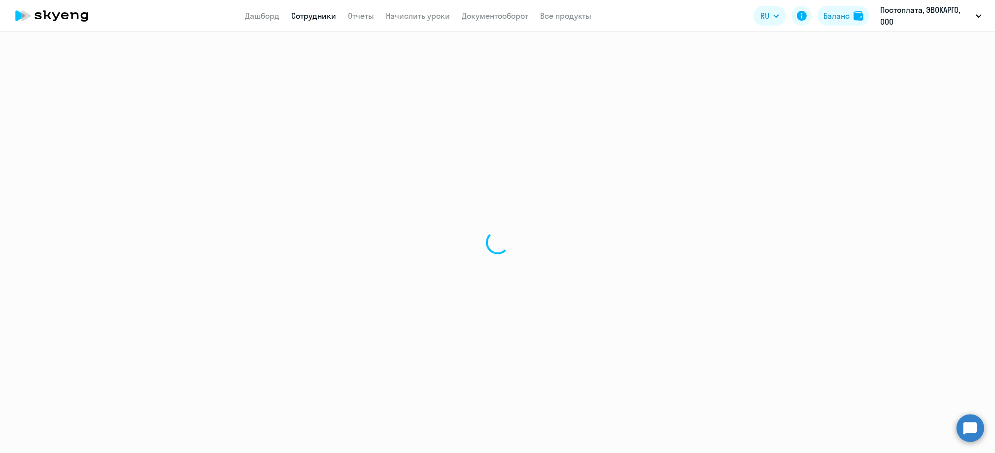
select select "english"
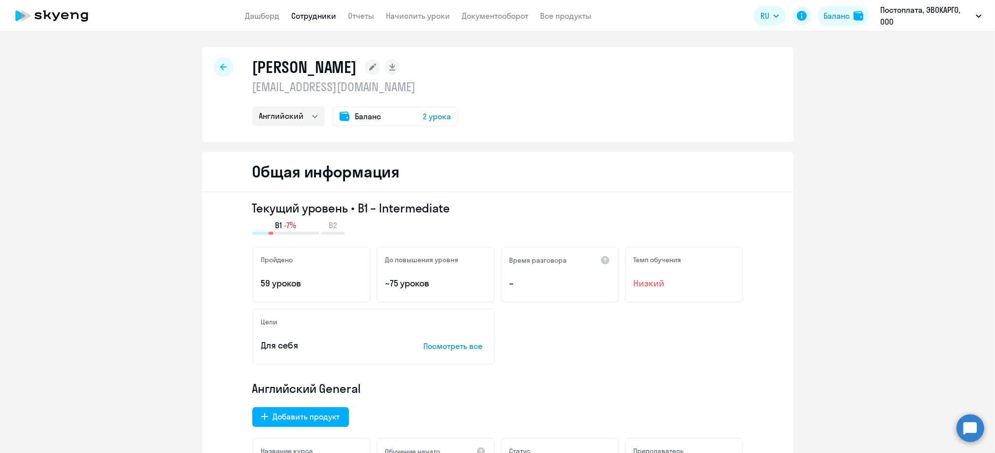
click at [220, 70] on icon at bounding box center [223, 67] width 6 height 7
select select "30"
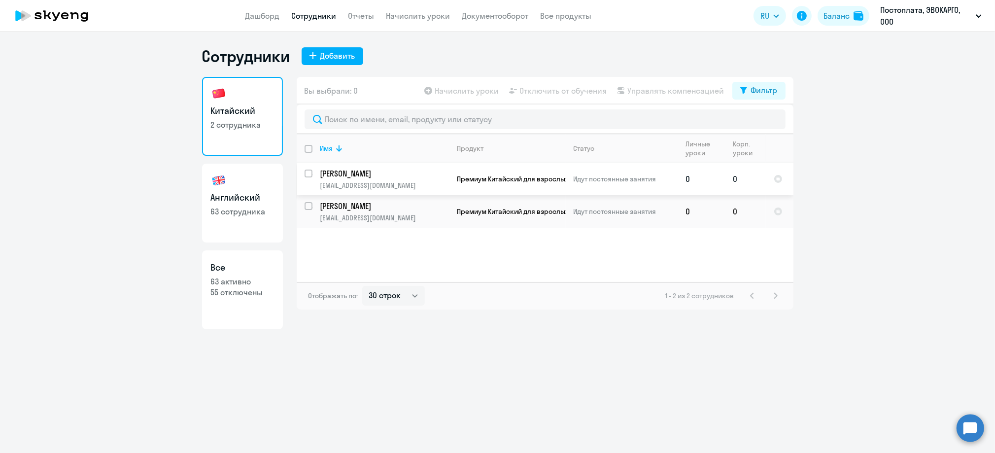
click at [308, 177] on input "select row 40534249" at bounding box center [314, 179] width 20 height 20
checkbox input "true"
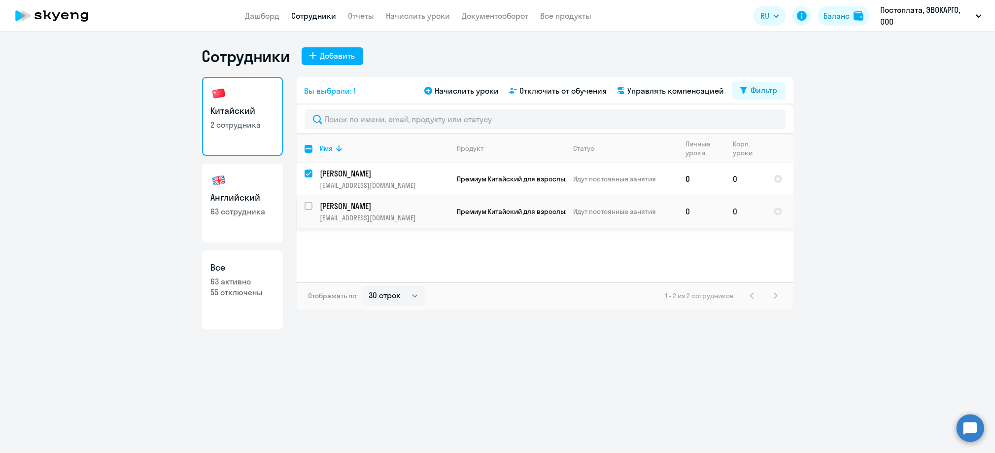
click at [305, 202] on input "select row 24265980" at bounding box center [314, 212] width 20 height 20
checkbox input "true"
click at [428, 96] on svg-icon at bounding box center [428, 91] width 12 height 12
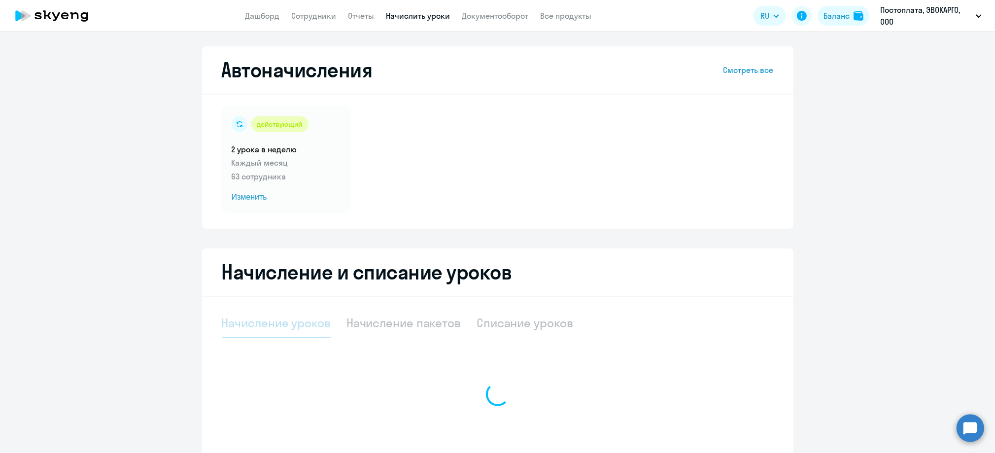
select select "10"
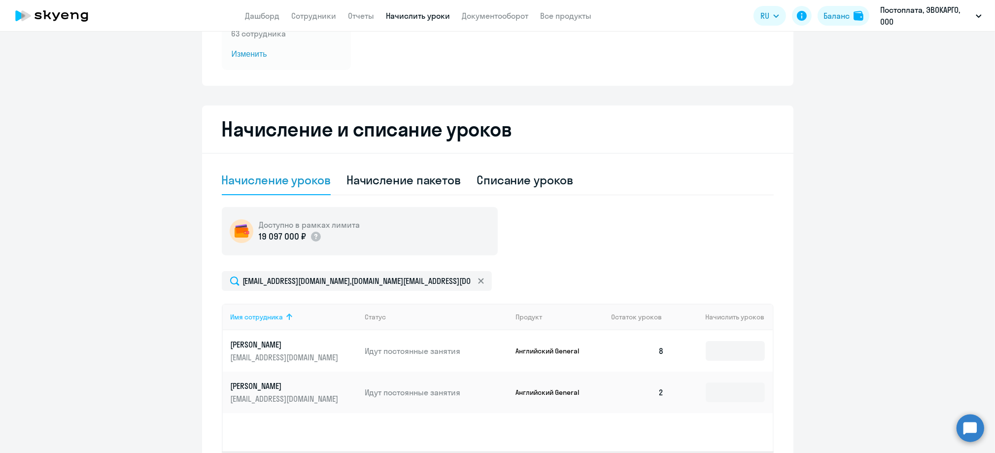
scroll to position [224, 0]
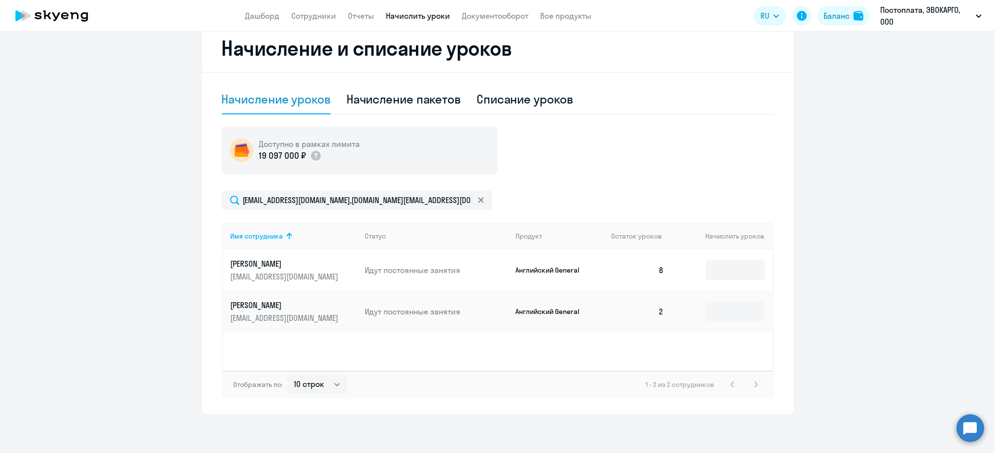
click at [554, 261] on td "Английский General" at bounding box center [555, 269] width 96 height 41
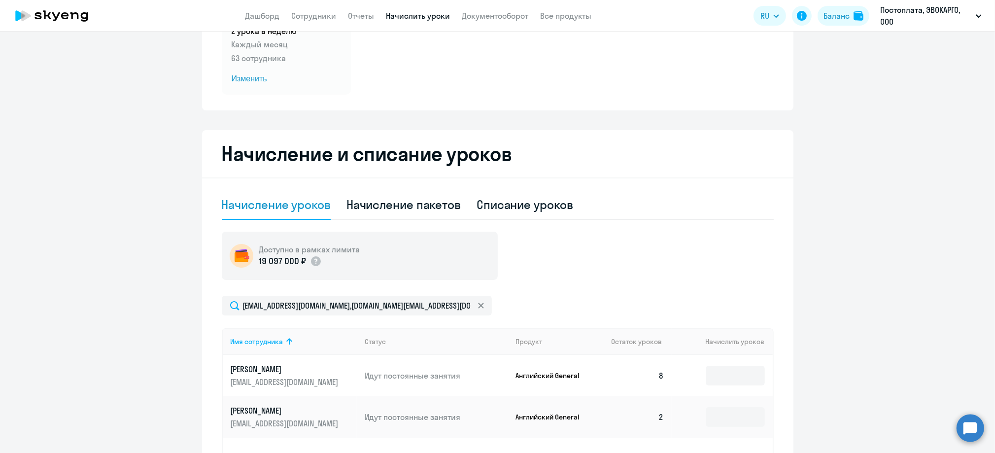
scroll to position [27, 0]
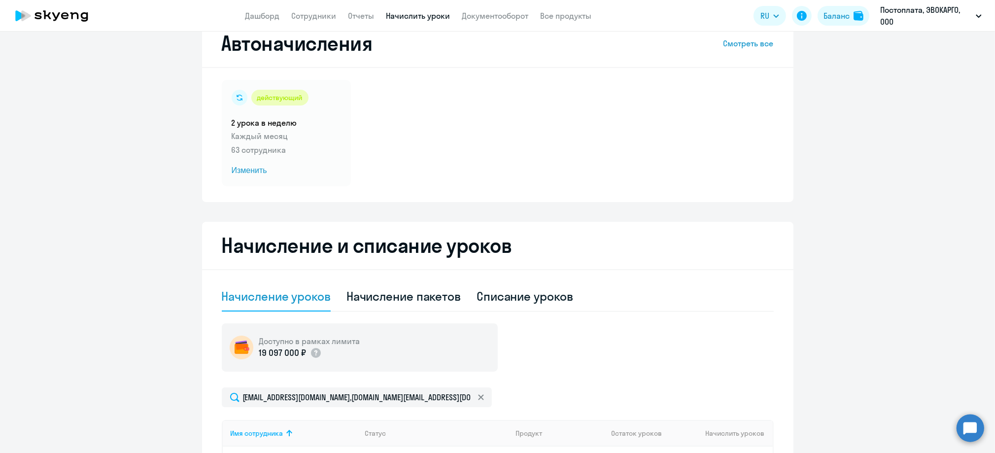
click at [325, 17] on link "Сотрудники" at bounding box center [314, 16] width 45 height 10
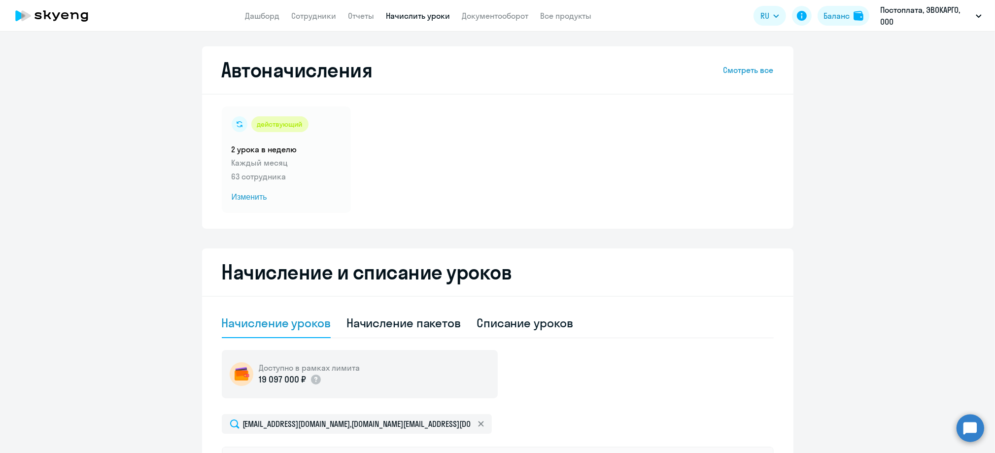
select select "30"
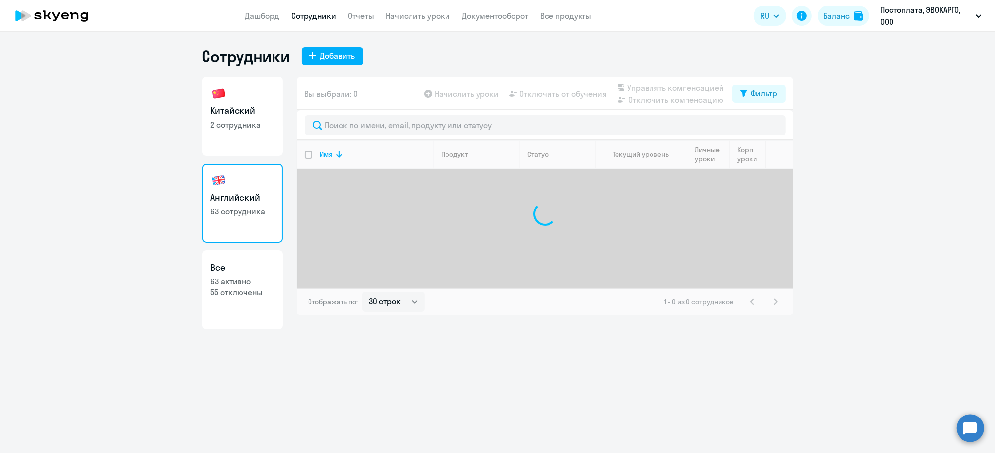
click at [253, 94] on link "Китайский 2 сотрудника" at bounding box center [242, 116] width 81 height 79
select select "30"
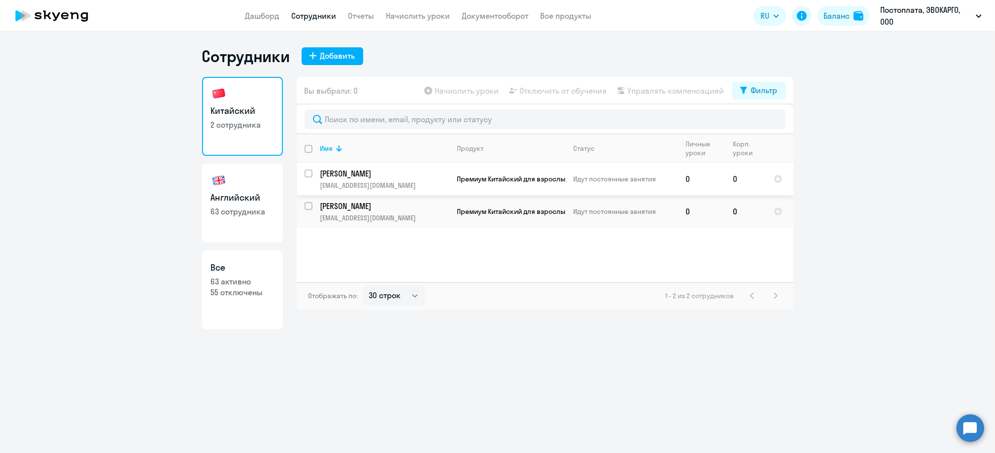
click at [306, 176] on input "select row 40534249" at bounding box center [314, 179] width 20 height 20
checkbox input "true"
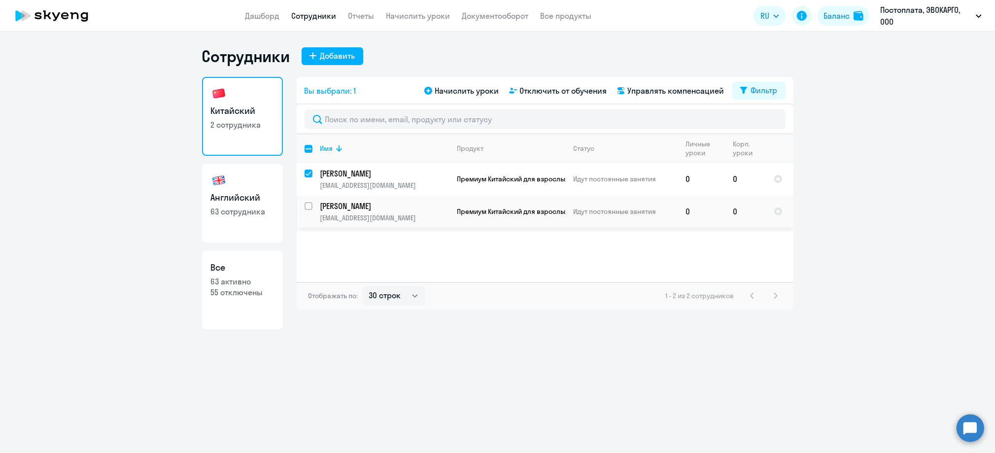
click at [309, 206] on input "select row 24265980" at bounding box center [314, 212] width 20 height 20
checkbox input "true"
click at [444, 94] on span "Начислить уроки" at bounding box center [467, 91] width 64 height 12
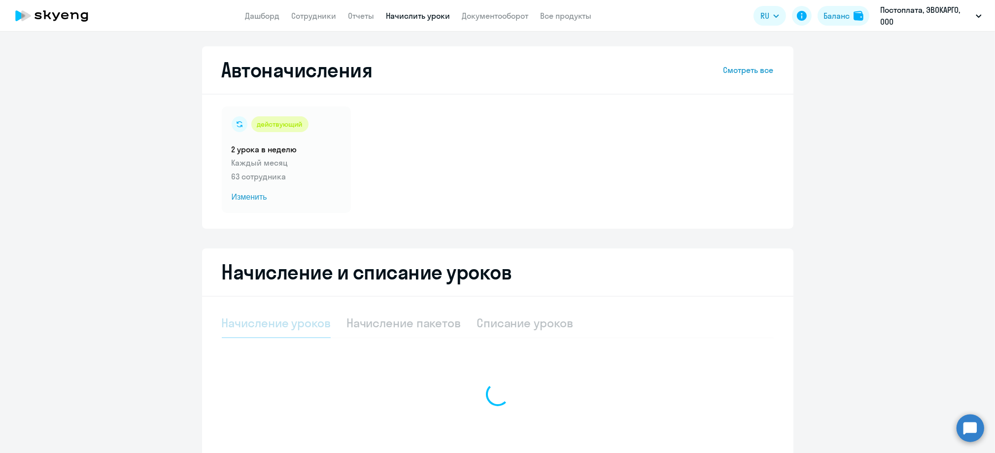
select select "10"
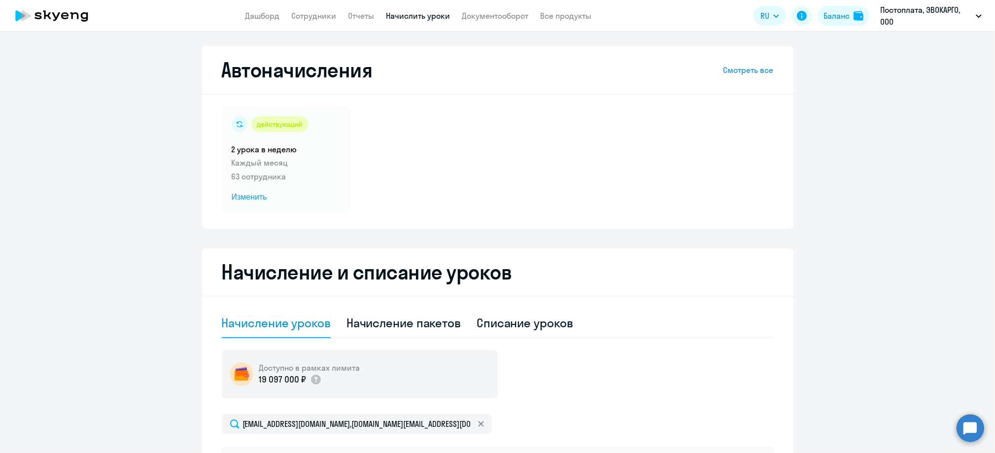
select select "30"
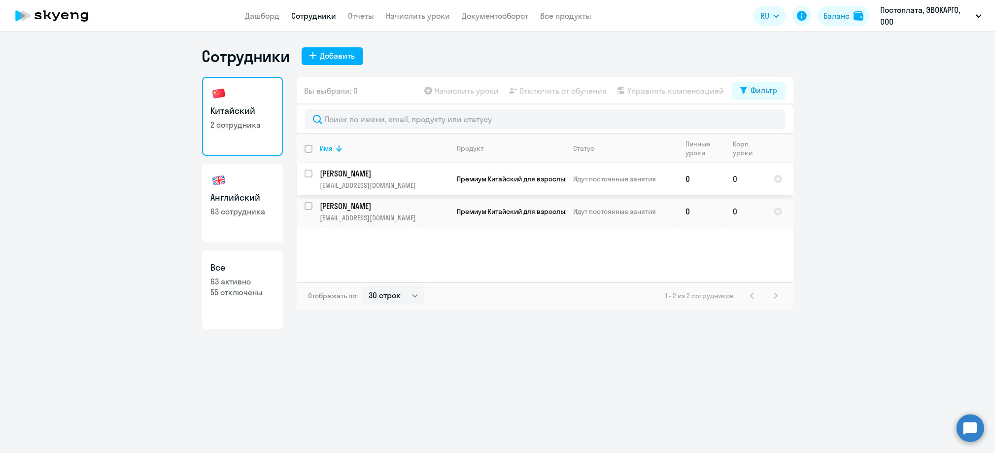
click at [308, 175] on input "select row 40534249" at bounding box center [314, 179] width 20 height 20
checkbox input "true"
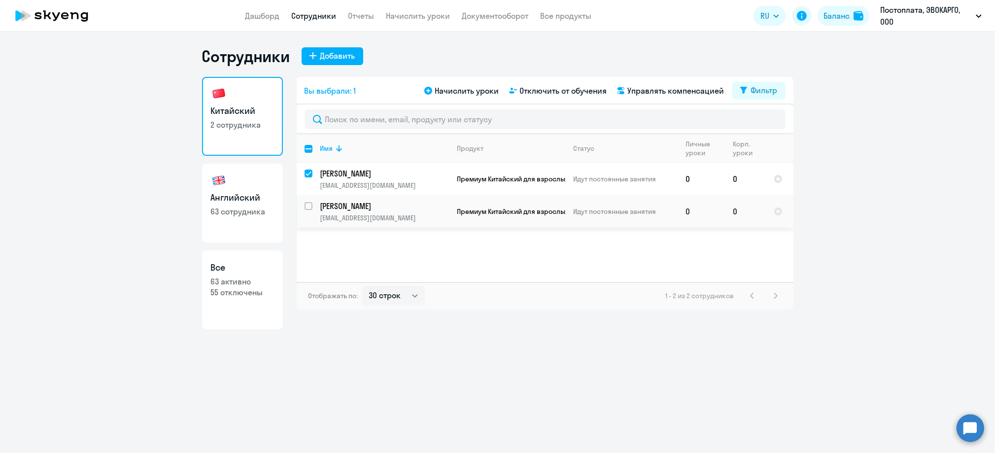
click at [308, 211] on input "select row 24265980" at bounding box center [314, 212] width 20 height 20
checkbox input "true"
click at [431, 92] on icon at bounding box center [428, 91] width 8 height 8
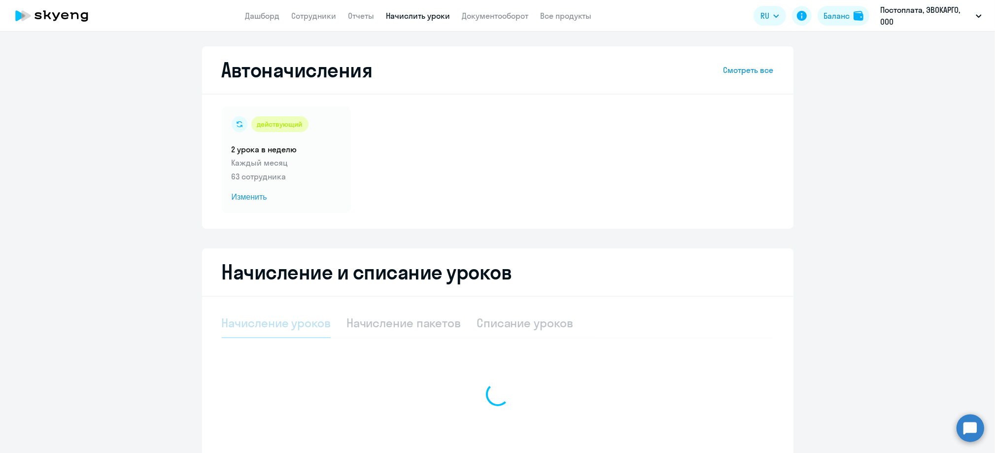
select select "10"
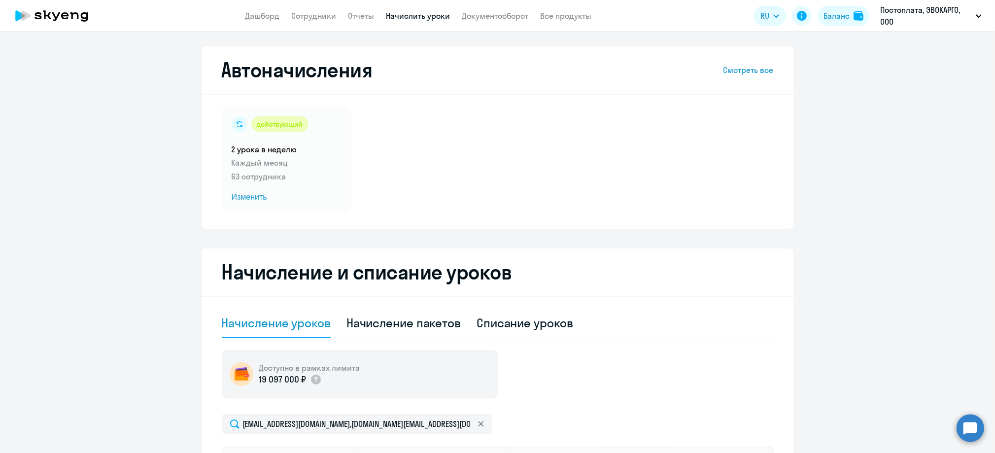
scroll to position [131, 0]
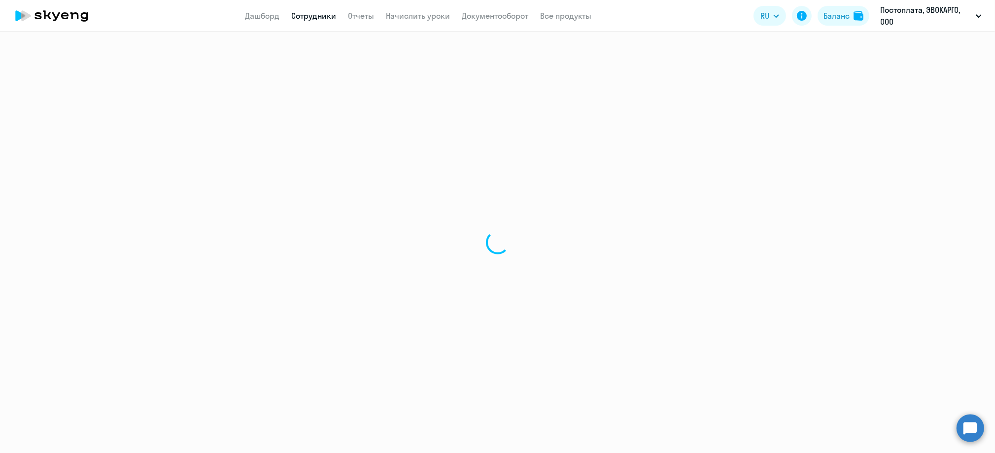
select select "30"
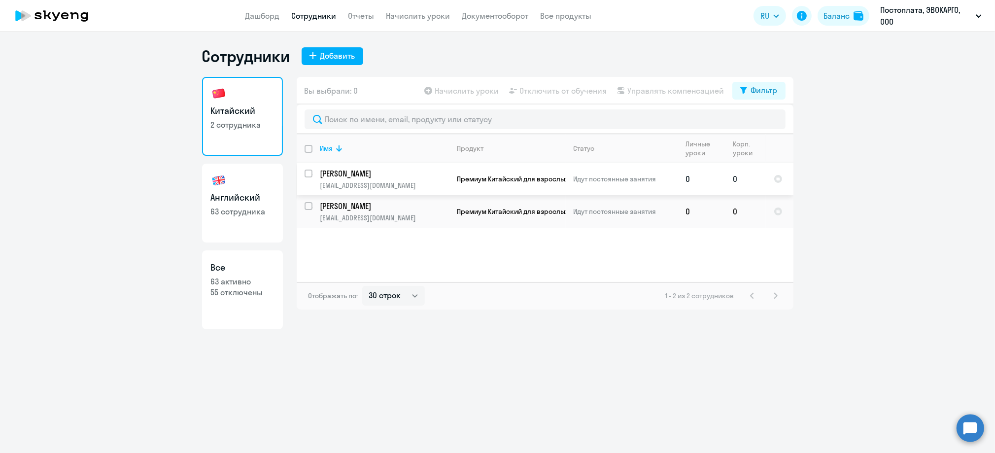
drag, startPoint x: 303, startPoint y: 175, endPoint x: 309, endPoint y: 190, distance: 15.9
click at [305, 174] on div at bounding box center [308, 173] width 9 height 8
click at [303, 214] on td at bounding box center [305, 211] width 16 height 33
drag, startPoint x: 303, startPoint y: 214, endPoint x: 305, endPoint y: 175, distance: 38.5
click at [305, 175] on input "select row 40534249" at bounding box center [314, 179] width 20 height 20
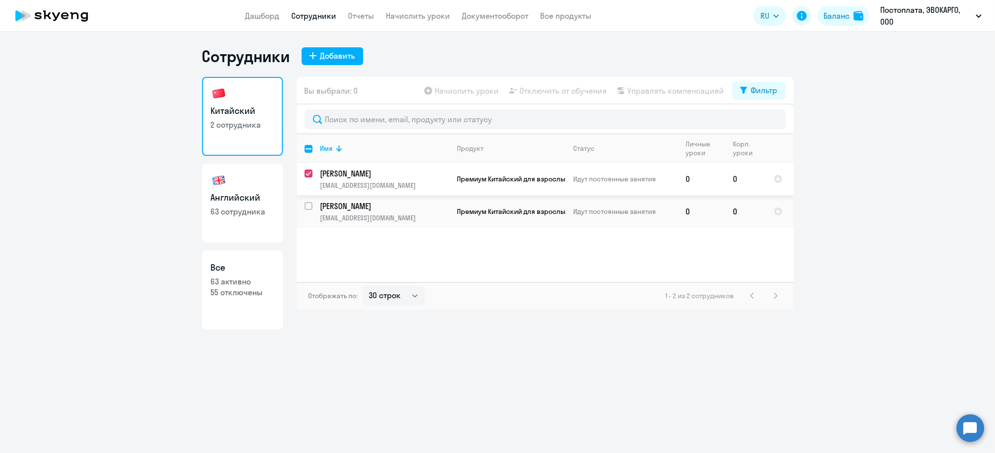
checkbox input "true"
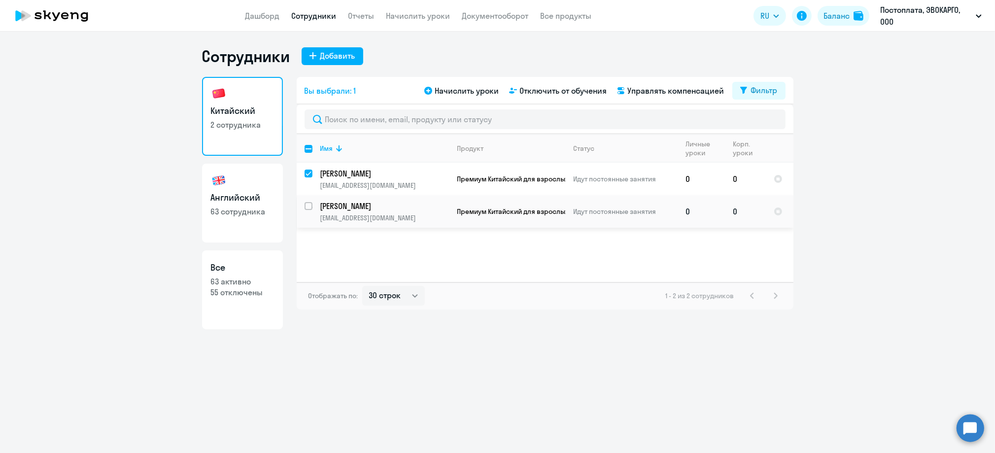
click at [308, 202] on input "select row 24265980" at bounding box center [314, 212] width 20 height 20
checkbox input "true"
click at [466, 93] on span "Начислить уроки" at bounding box center [467, 91] width 64 height 12
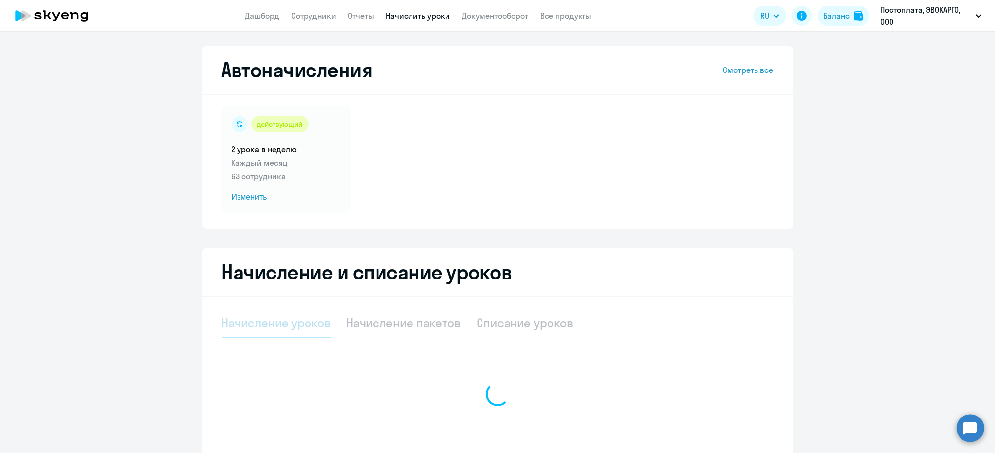
select select "10"
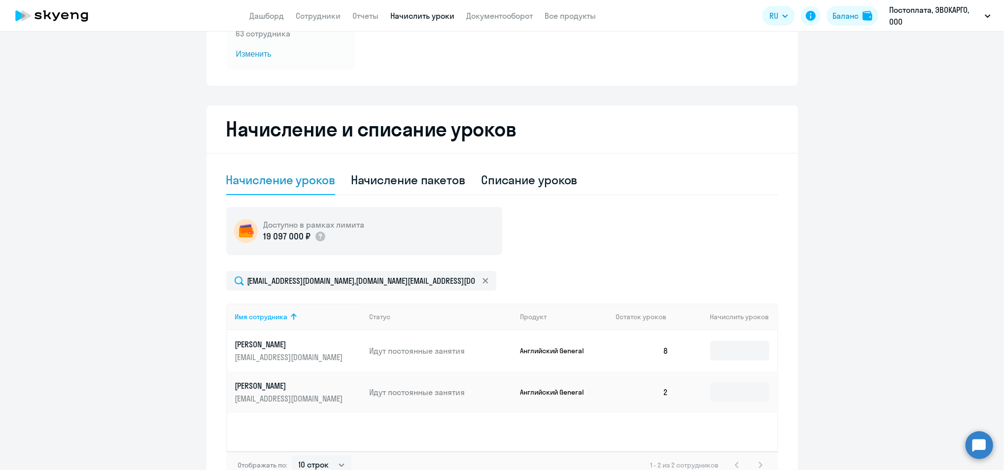
scroll to position [206, 0]
